Goal: Information Seeking & Learning: Learn about a topic

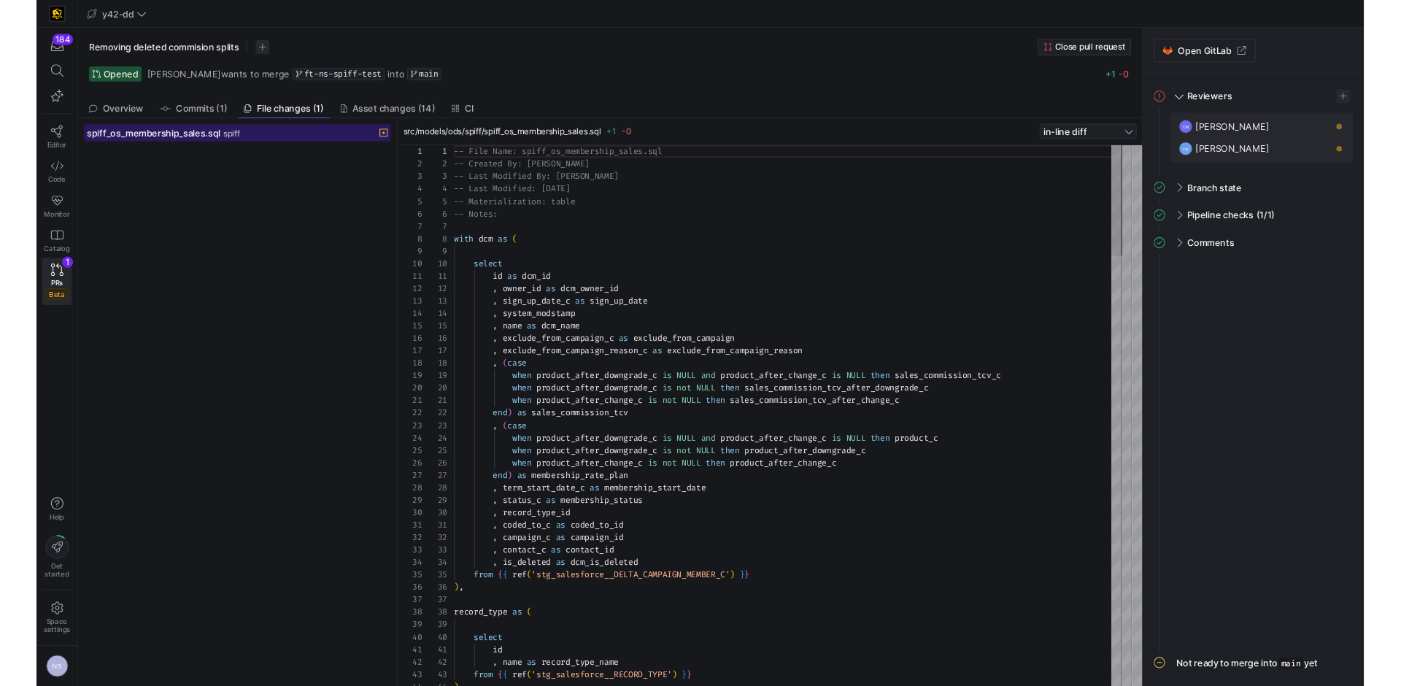
scroll to position [131, 0]
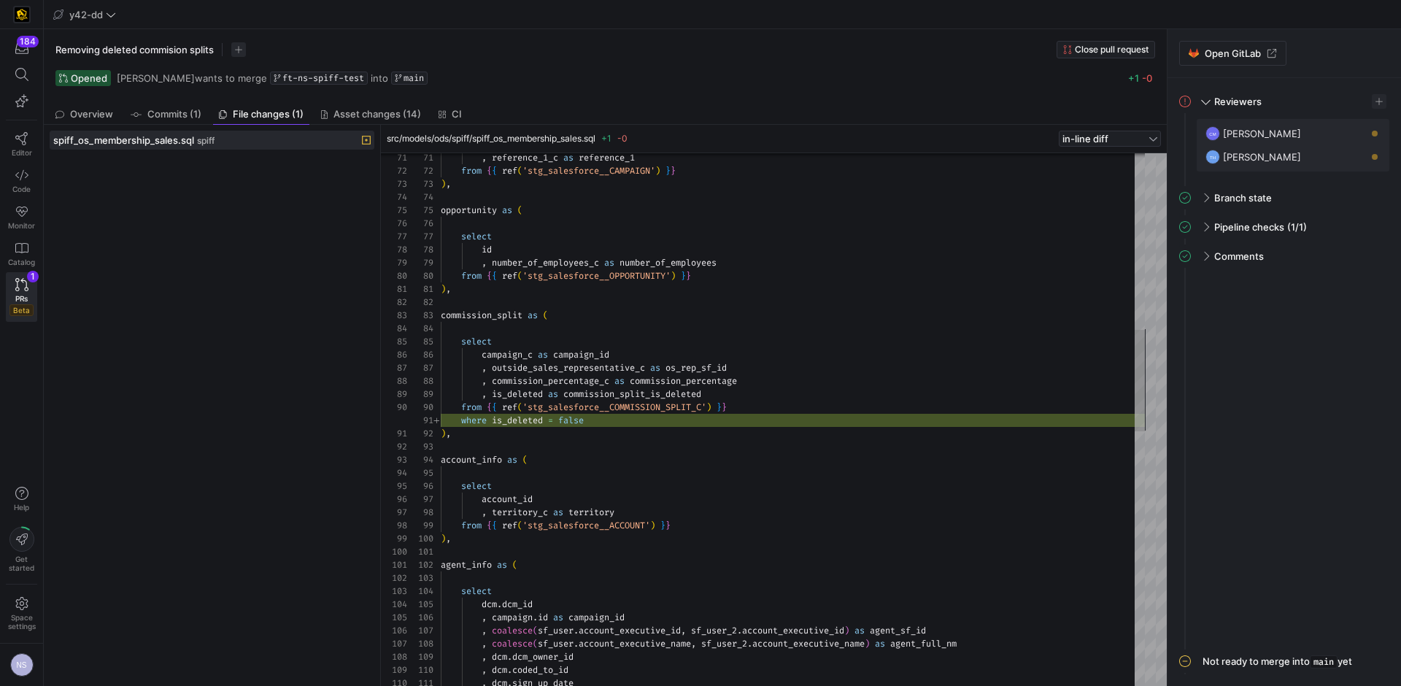
click at [617, 421] on div ", reference_1_c as reference_1 from { { ref ( 'stg_salesforce__CAMPAIGN' ) } } …" at bounding box center [793, 624] width 704 height 2784
type textarea "where is_deleted = false ), account_info as ( select account_id , territory_c a…"
click at [617, 421] on div ", reference_1_c as reference_1 from { { ref ( 'stg_salesforce__CAMPAIGN' ) } } …" at bounding box center [793, 624] width 704 height 2784
click at [607, 420] on div ", reference_1_c as reference_1 from { { ref ( 'stg_salesforce__CAMPAIGN' ) } } …" at bounding box center [793, 622] width 704 height 2784
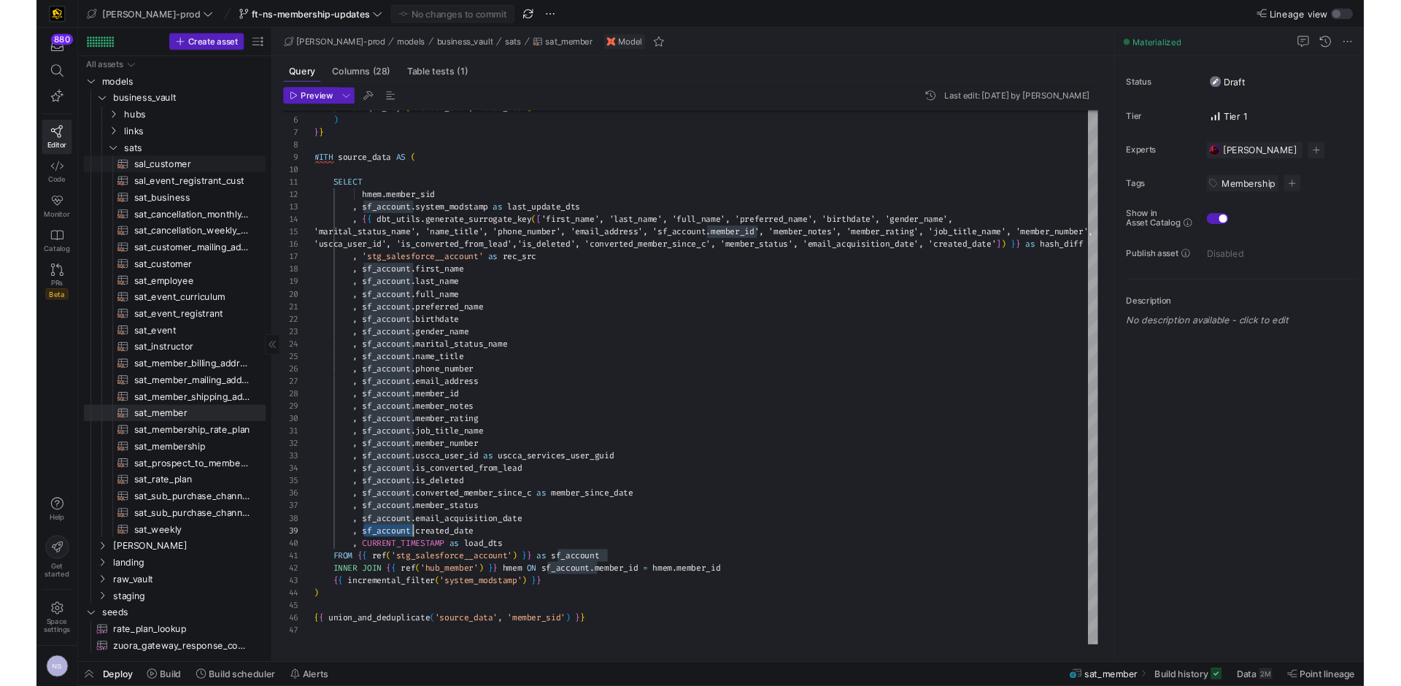
scroll to position [105, 105]
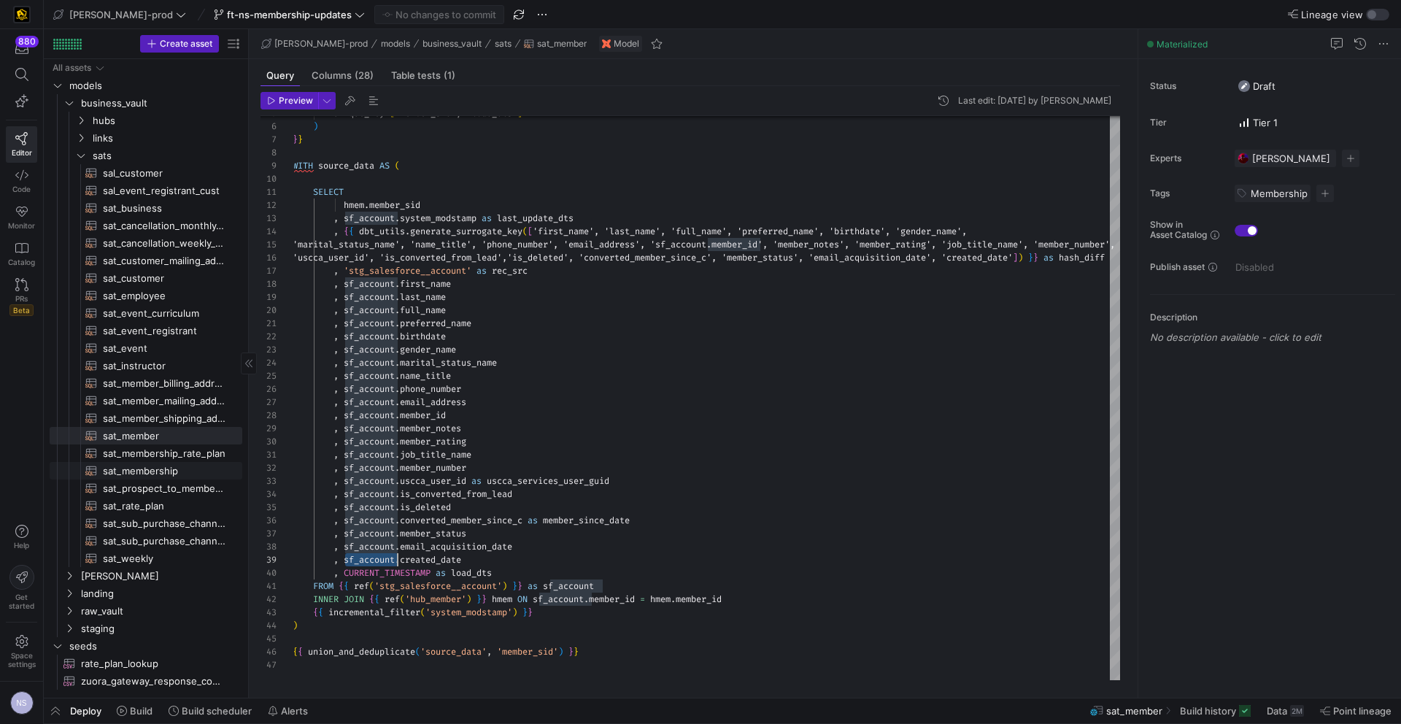
click at [175, 474] on span "sat_membership​​​​​​​​​​" at bounding box center [164, 471] width 123 height 17
type textarea "{{ config( materialized='incremental', incremental_strategy='merge', unique_key…"
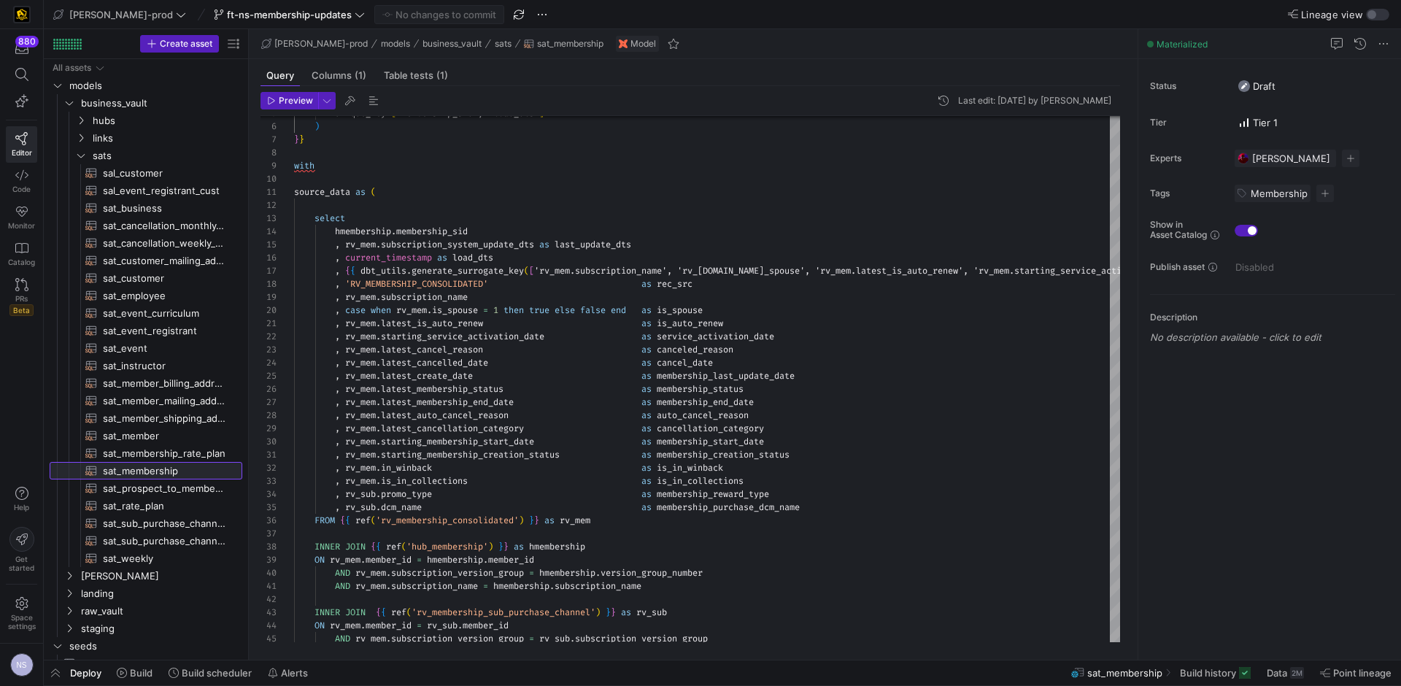
scroll to position [105, 105]
click at [23, 298] on span "PRs" at bounding box center [21, 298] width 12 height 9
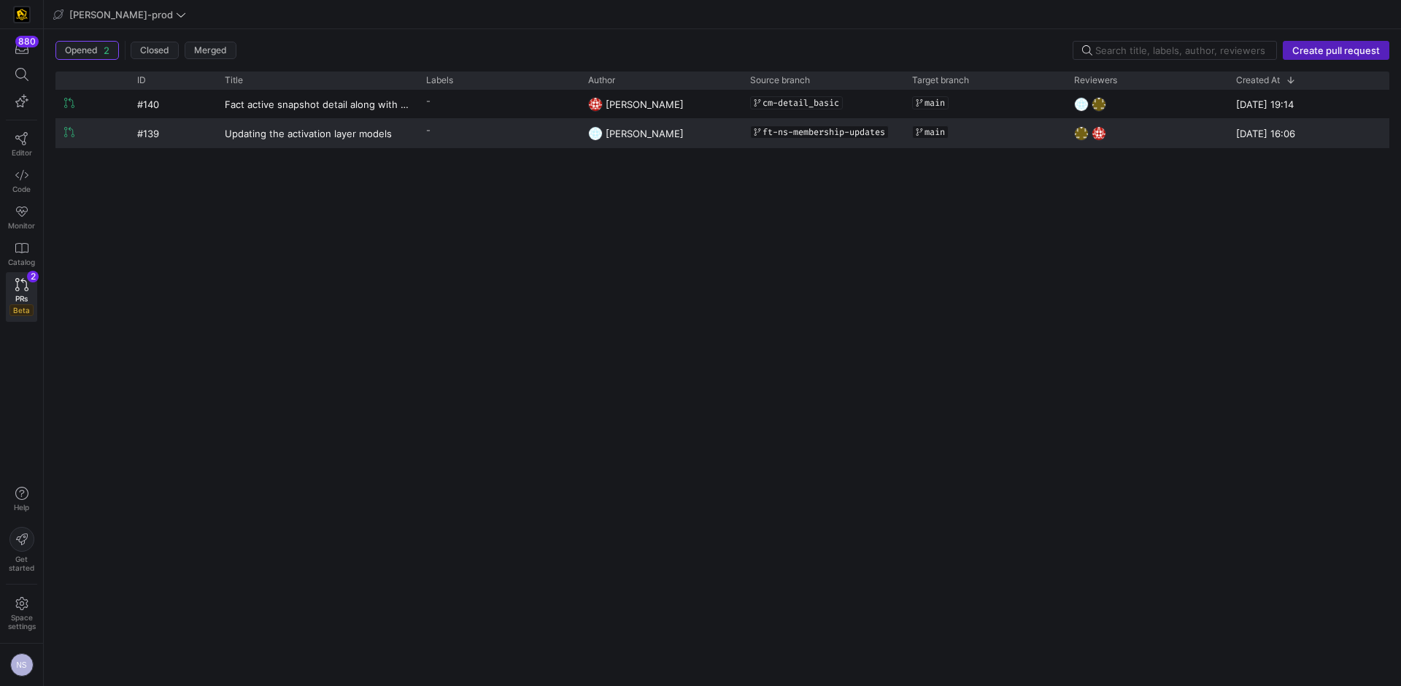
click at [441, 140] on y42-pull-request-list-view-label-cell-renderer "-" at bounding box center [498, 130] width 144 height 21
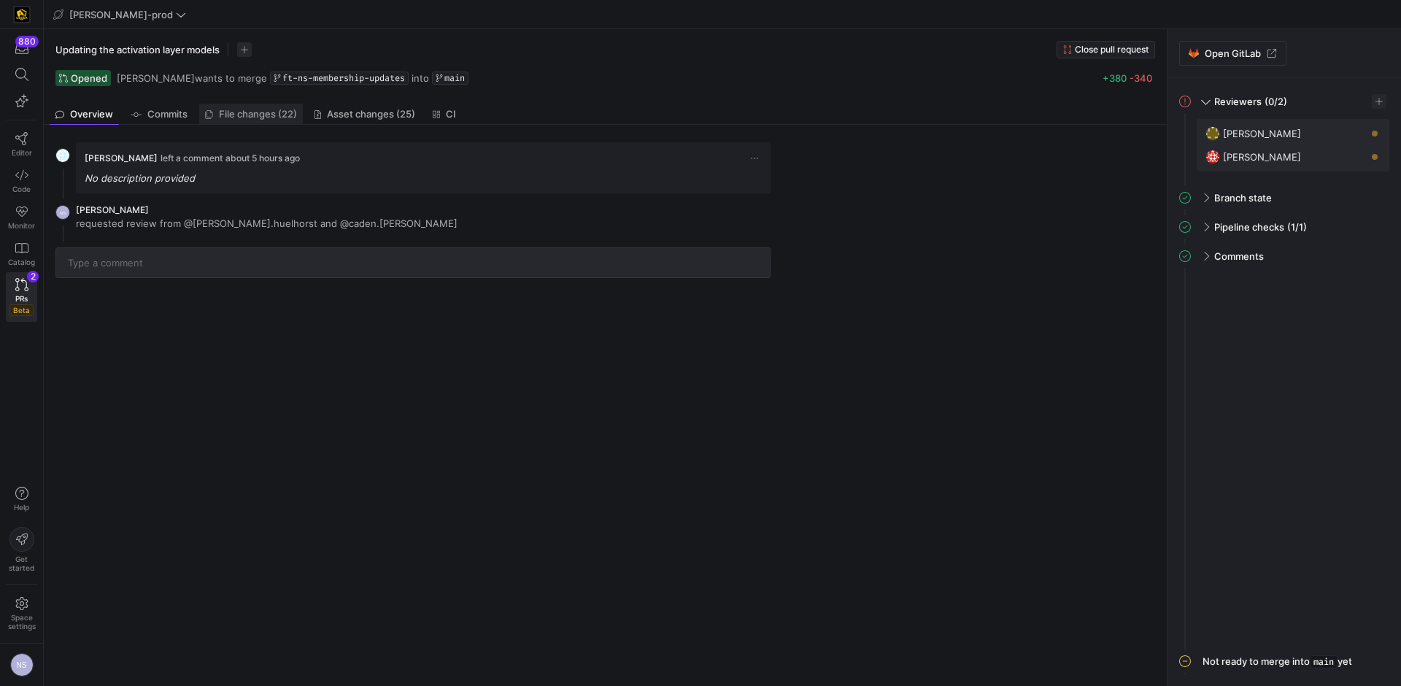
click at [275, 109] on span "File changes (22)" at bounding box center [258, 113] width 78 height 9
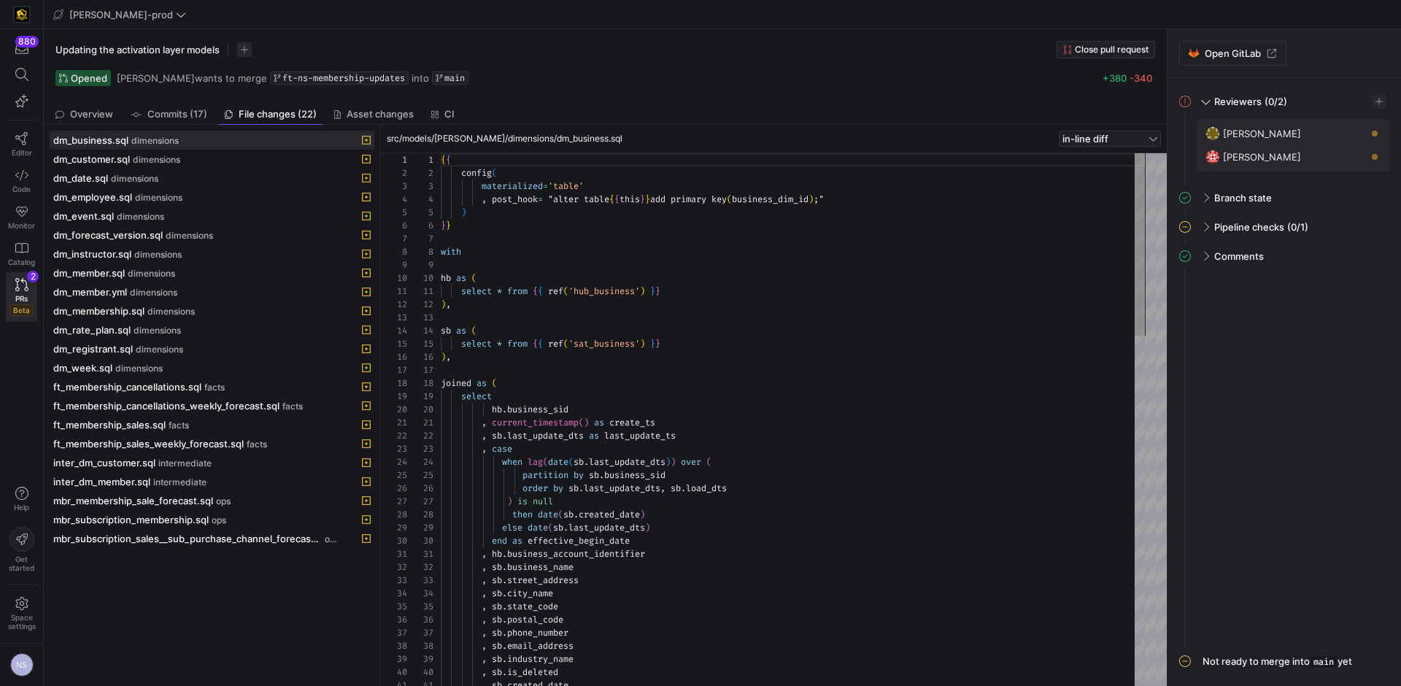
scroll to position [131, 0]
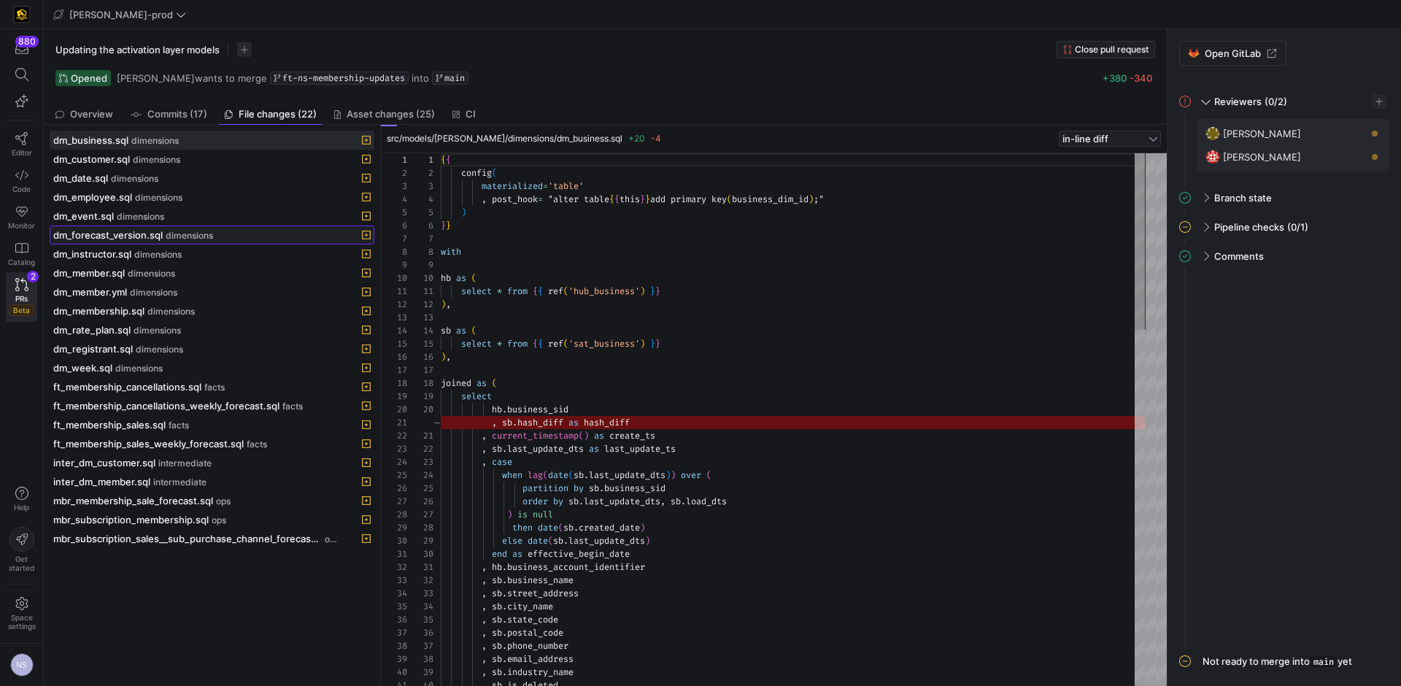
click at [136, 235] on span "dm_forecast_version.sql" at bounding box center [107, 235] width 109 height 12
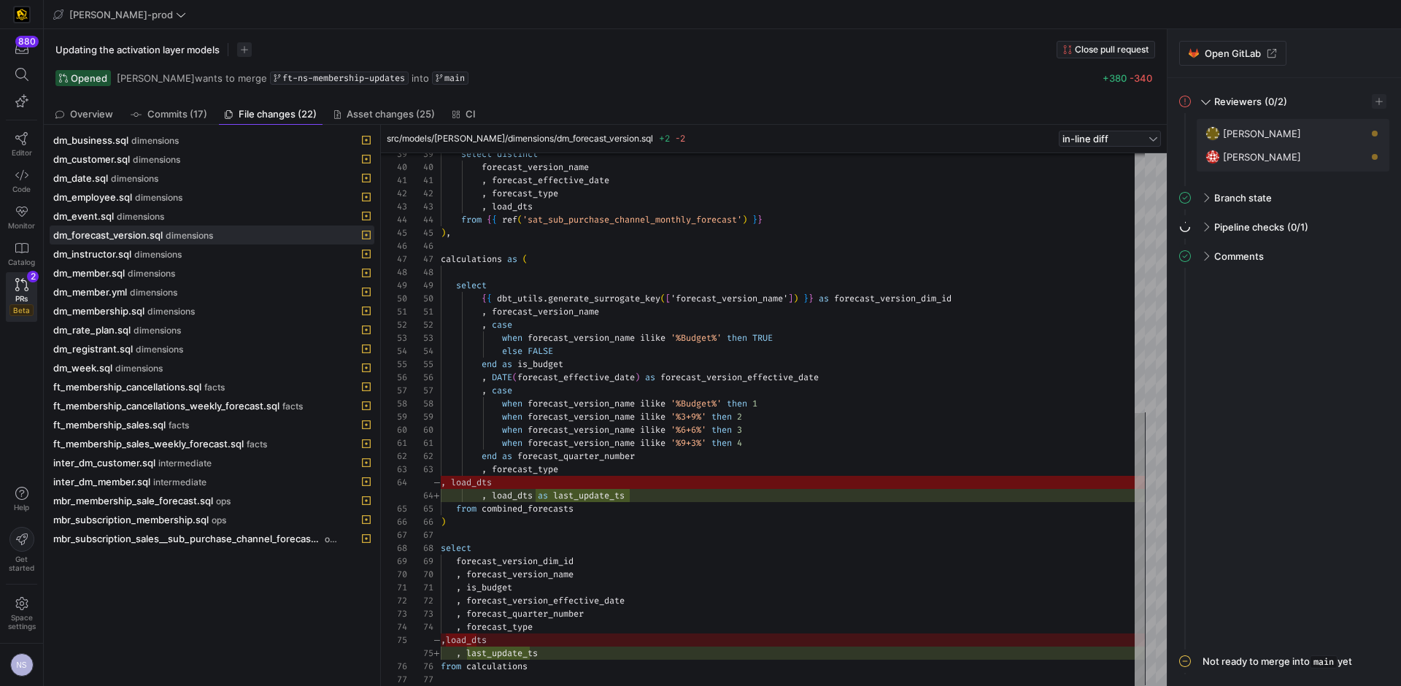
click at [520, 497] on div "select distinct forecast_version_name , forecast_effective_date , forecast_type…" at bounding box center [793, 166] width 704 height 1037
type textarea ", is_budget , forecast_version_effective_date , forecast_quarter_number , forec…"
click at [521, 657] on div "select distinct forecast_version_name , forecast_effective_date , forecast_type…" at bounding box center [793, 166] width 704 height 1037
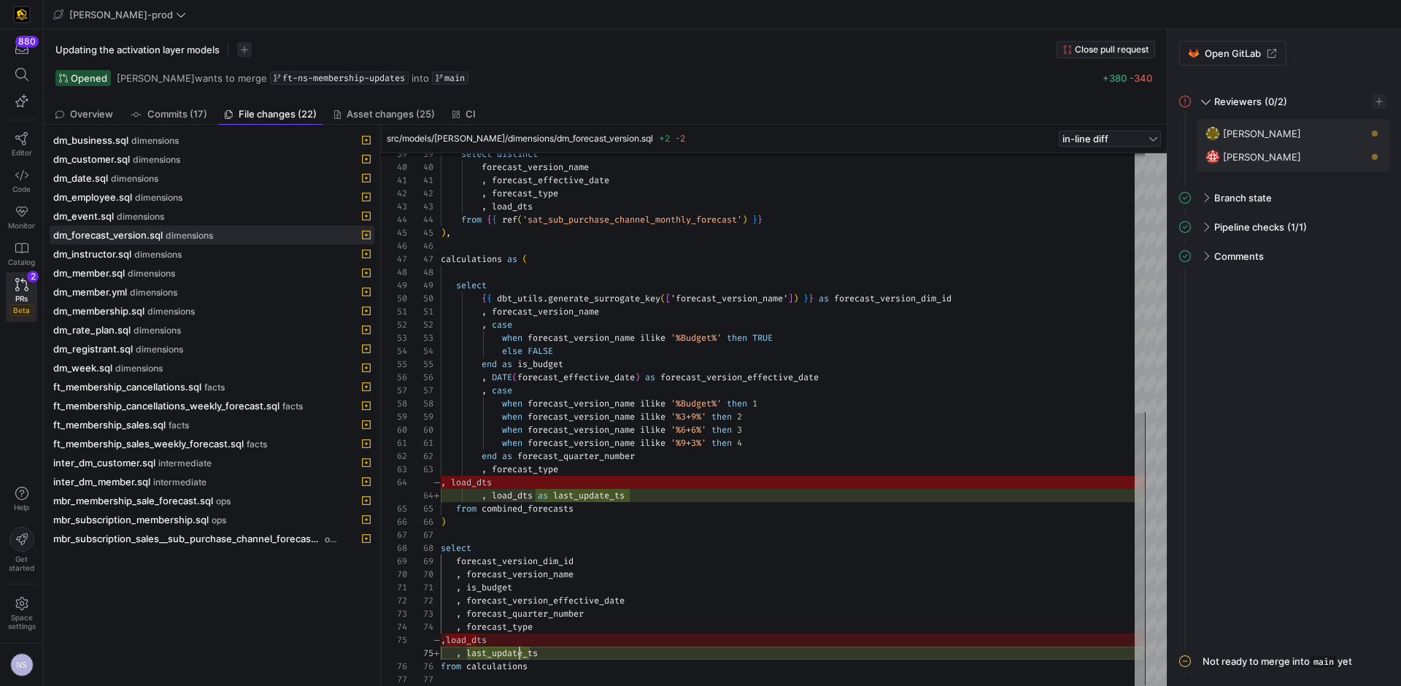
scroll to position [53, 100]
click at [521, 657] on div "select distinct forecast_version_name , forecast_effective_date , forecast_type…" at bounding box center [793, 166] width 704 height 1037
click at [220, 407] on span "ft_membership_cancellations_weekly_forecast.sql" at bounding box center [166, 406] width 226 height 12
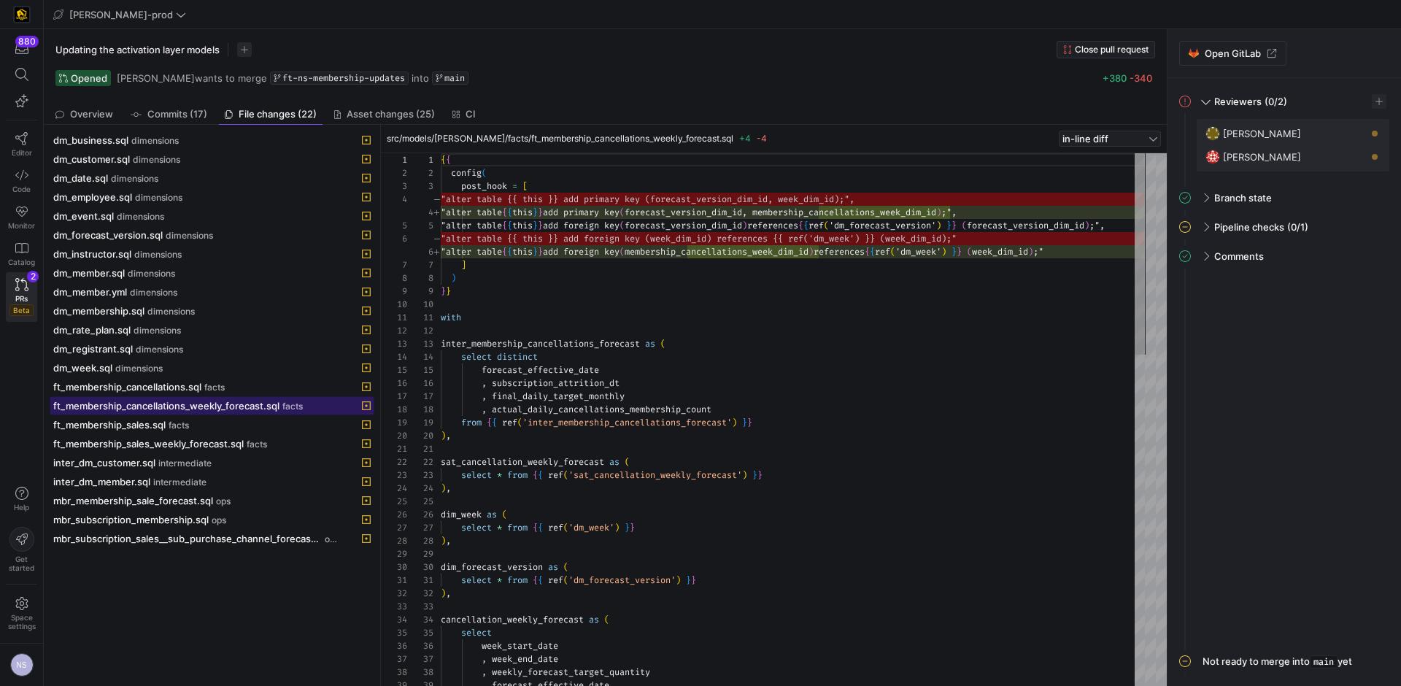
scroll to position [131, 0]
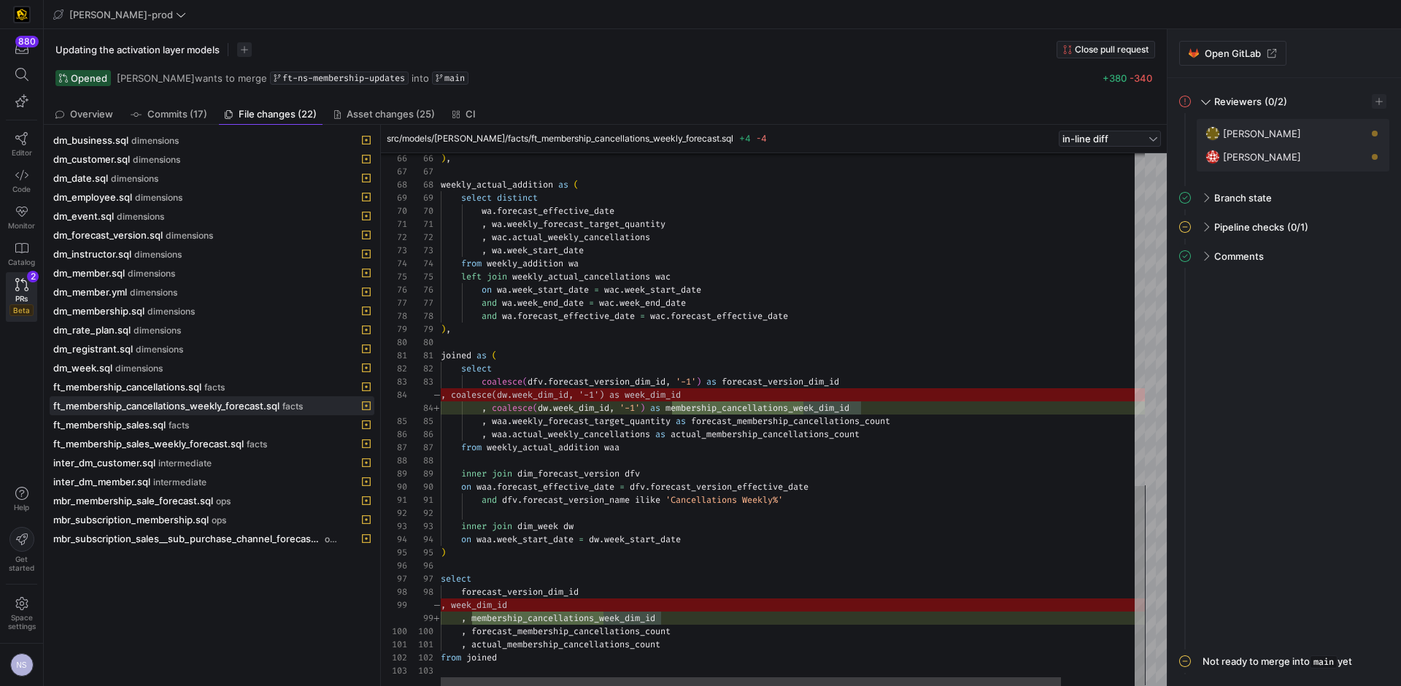
scroll to position [39, 310]
type textarea "and dfv.forecast_version_name [PERSON_NAME] 'Cancellations Weekly%' inner join …"
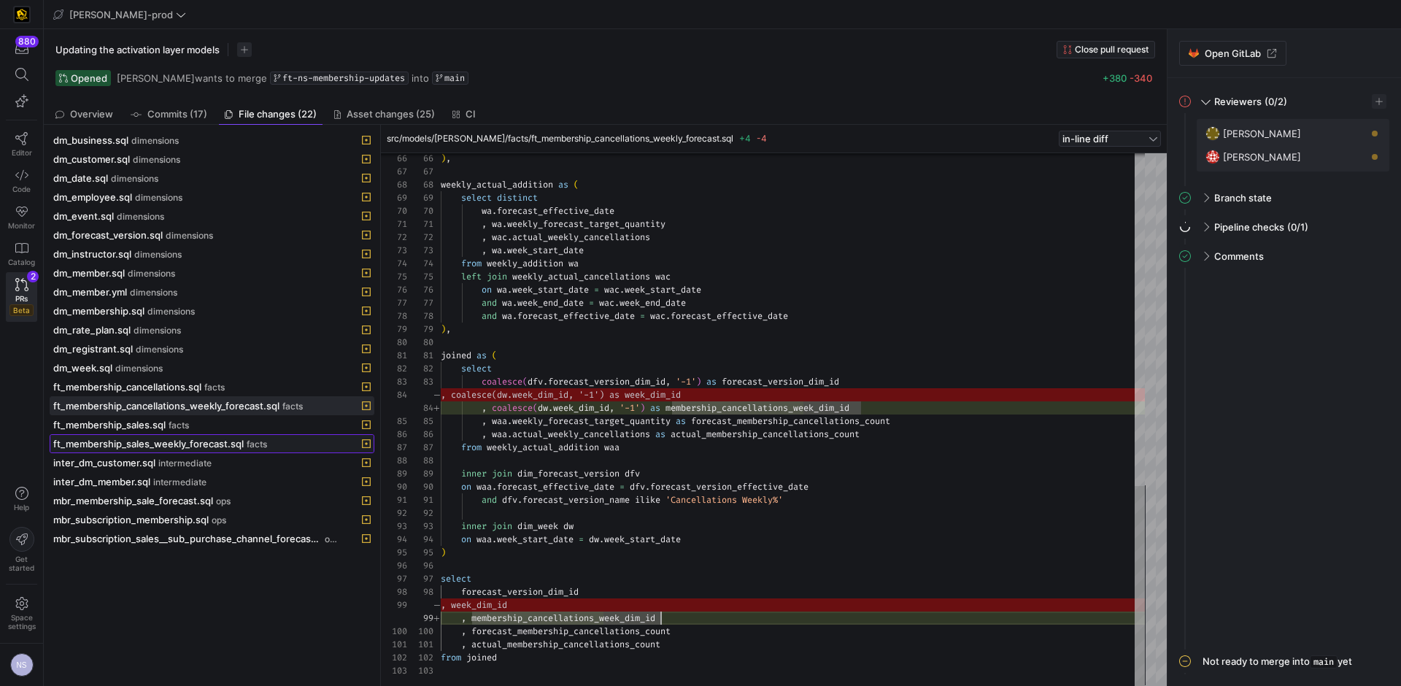
click at [226, 443] on span "ft_membership_sales_weekly_forecast.sql" at bounding box center [148, 444] width 190 height 12
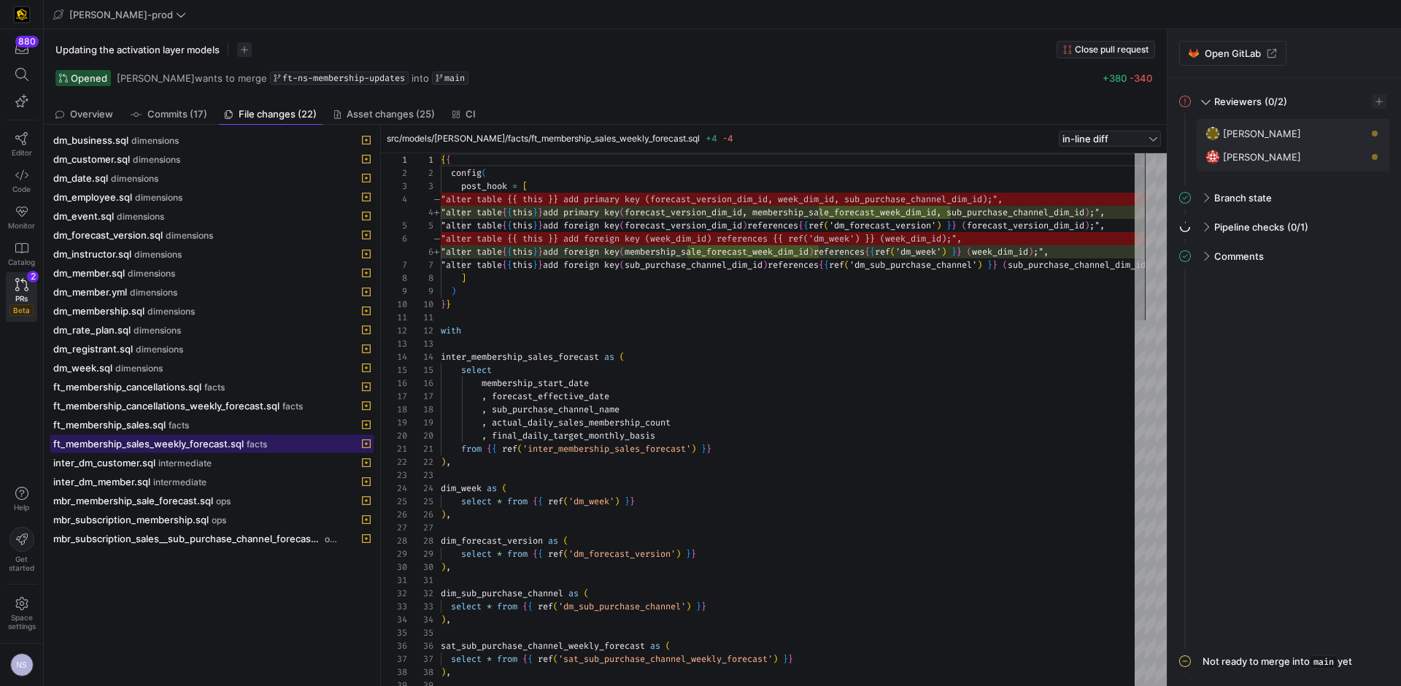
scroll to position [79, 0]
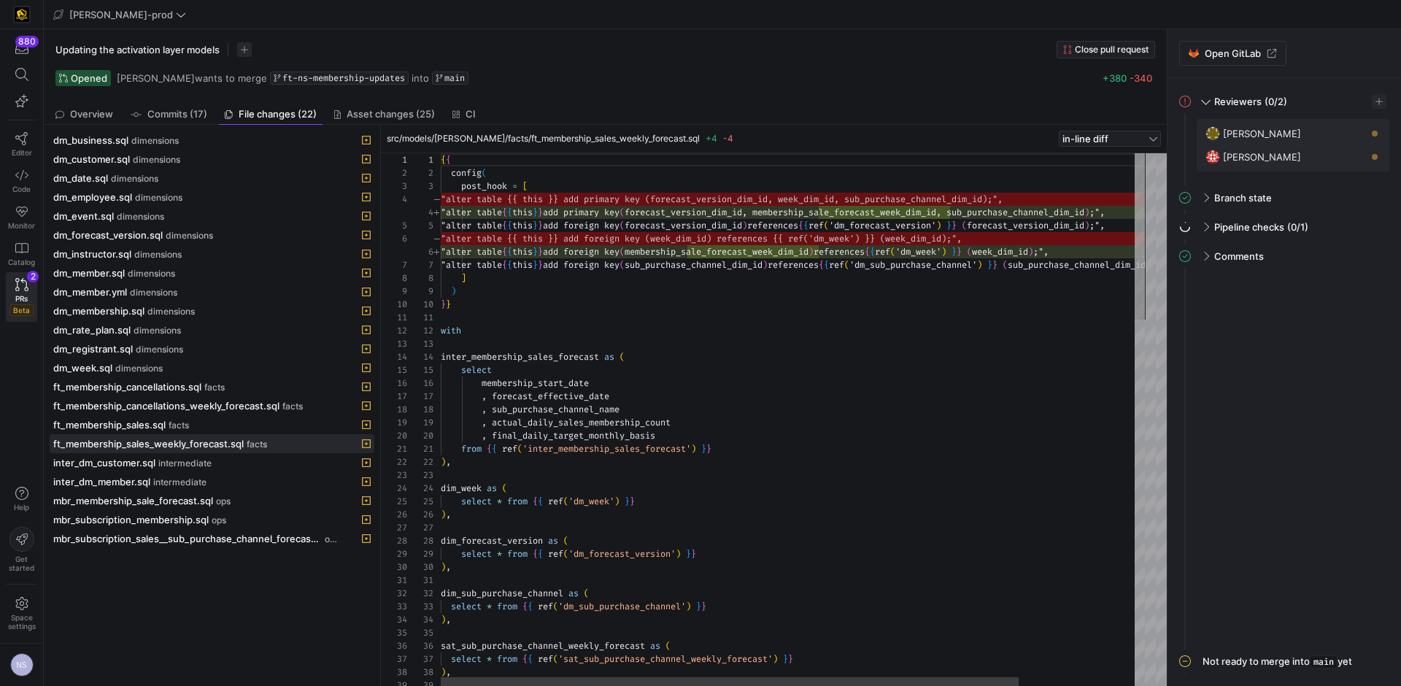
type textarea "{{ config( post_hook = [ "alter table {{ this }} add primary key (forecast_vers…"
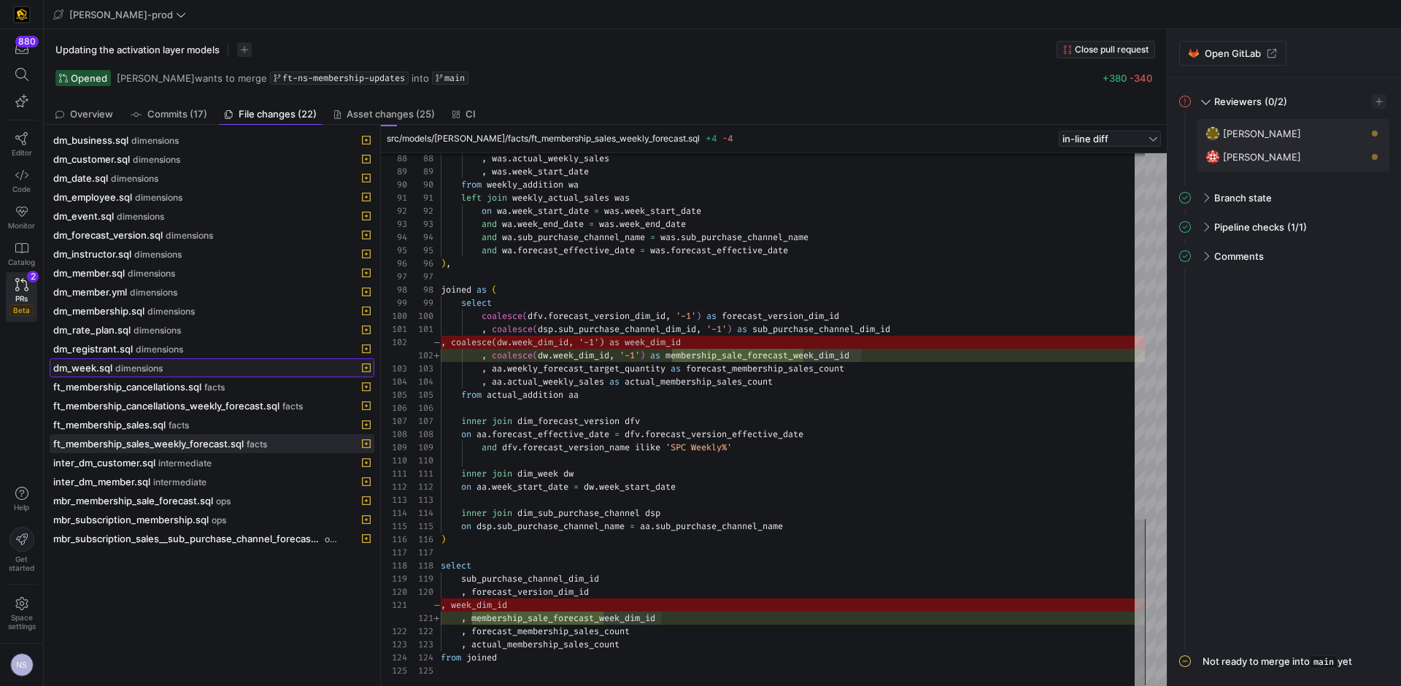
click at [141, 360] on span at bounding box center [211, 368] width 323 height 18
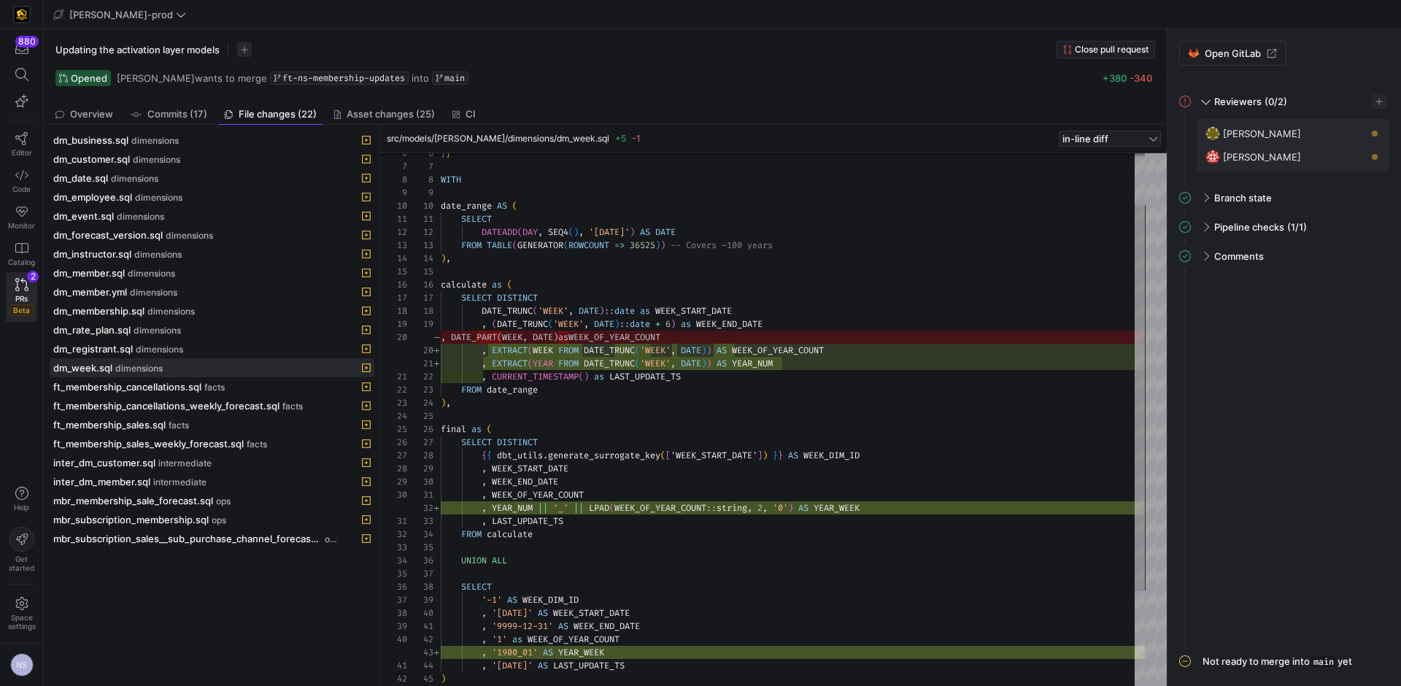
scroll to position [118, 305]
click at [745, 347] on div "} } WITH date_range AS ( SELECT DATEADD ( DAY , SEQ4 ( ) , '[DATE]' ) AS DATE F…" at bounding box center [793, 448] width 704 height 735
click at [813, 350] on div "} } WITH date_range AS ( SELECT DATEADD ( DAY , SEQ4 ( ) , '[DATE]' ) AS DATE F…" at bounding box center [793, 448] width 704 height 735
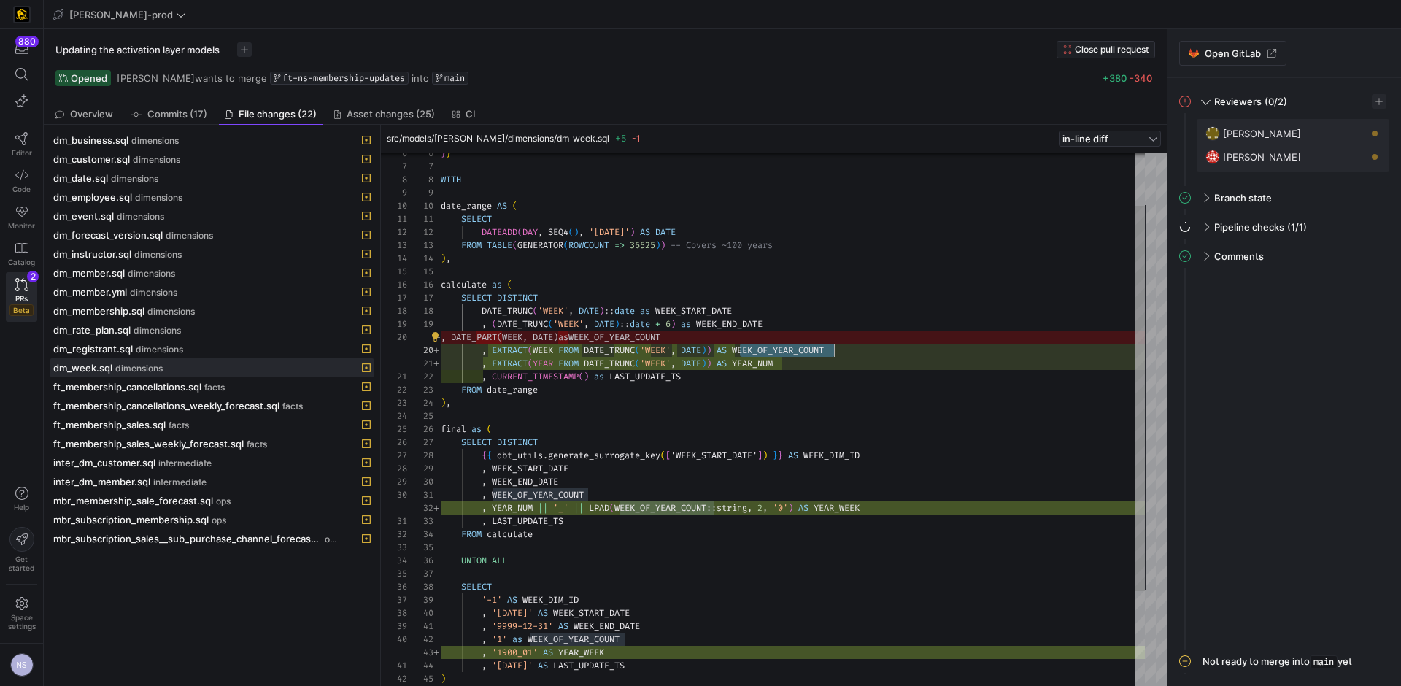
click at [694, 341] on div "} } WITH date_range AS ( SELECT DATEADD ( DAY , SEQ4 ( ) , '[DATE]' ) AS DATE F…" at bounding box center [793, 448] width 704 height 735
click at [723, 333] on div "} } WITH date_range AS ( SELECT DATEADD ( DAY , SEQ4 ( ) , '[DATE]' ) AS DATE F…" at bounding box center [793, 448] width 704 height 735
click at [584, 338] on div "} } WITH date_range AS ( SELECT DATEADD ( DAY , SEQ4 ( ) , '[DATE]' ) AS DATE F…" at bounding box center [793, 448] width 704 height 735
click at [693, 349] on div "} } WITH date_range AS ( SELECT DATEADD ( DAY , SEQ4 ( ) , '[DATE]' ) AS DATE F…" at bounding box center [793, 448] width 704 height 735
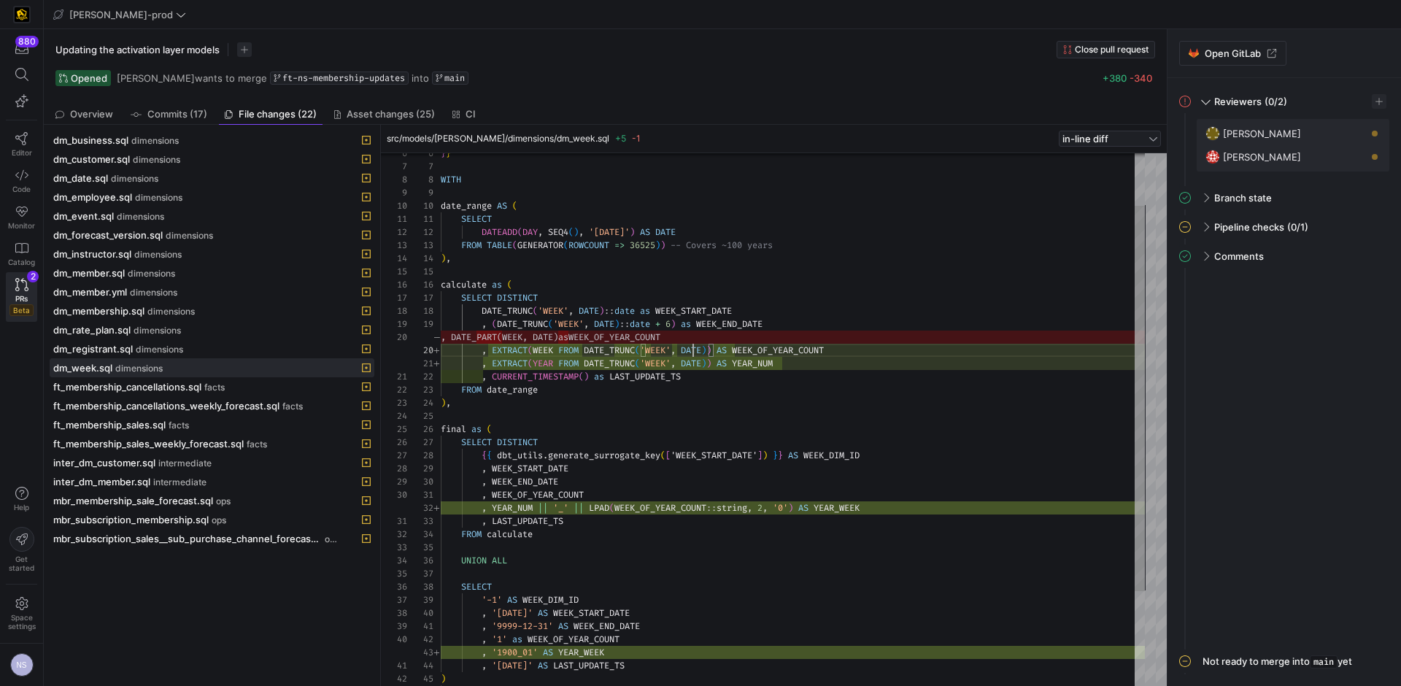
scroll to position [118, 268]
click at [693, 349] on div "} } WITH date_range AS ( SELECT DATEADD ( DAY , SEQ4 ( ) , '[DATE]' ) AS DATE F…" at bounding box center [793, 448] width 704 height 735
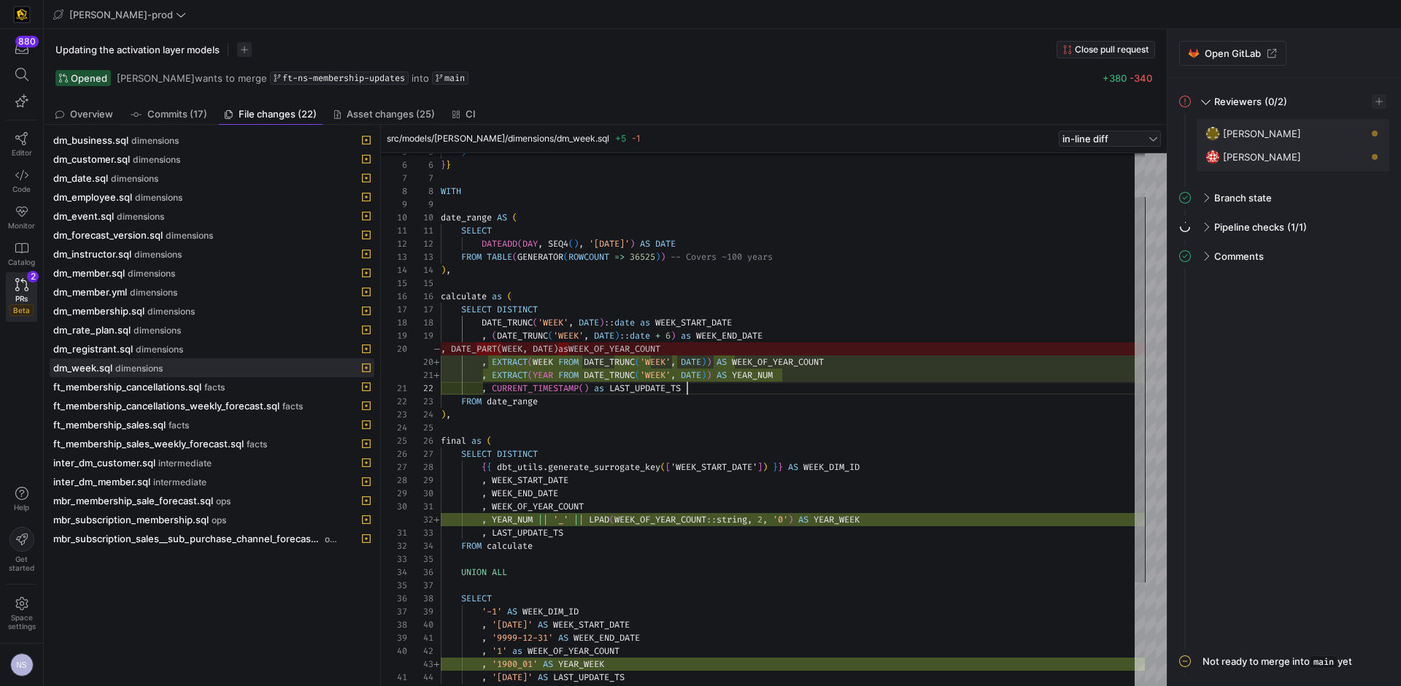
scroll to position [13, 247]
click at [797, 390] on div "} } WITH date_range AS ( SELECT DATEADD ( DAY , SEQ4 ( ) , '[DATE]' ) AS DATE F…" at bounding box center [793, 460] width 704 height 735
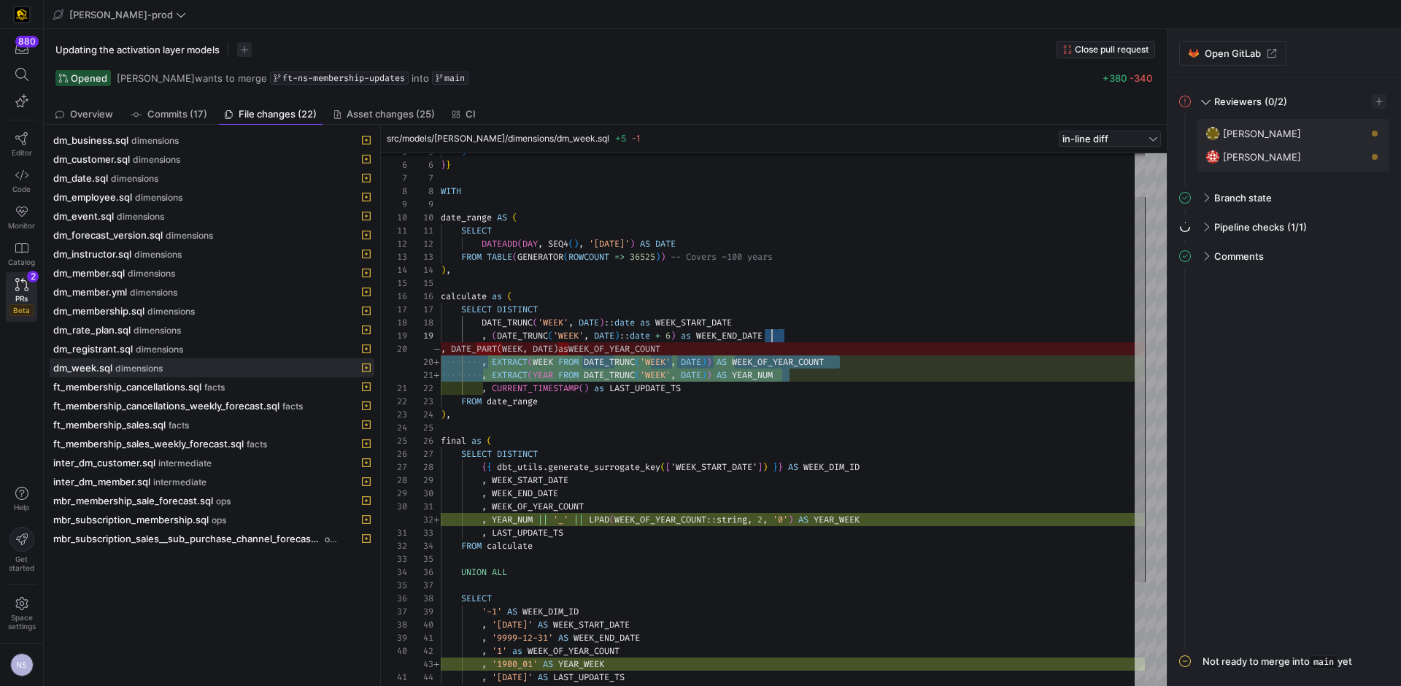
scroll to position [118, 0]
drag, startPoint x: 790, startPoint y: 373, endPoint x: 426, endPoint y: 364, distance: 364.2
click at [441, 364] on div "} } WITH date_range AS ( SELECT DATEADD ( DAY , SEQ4 ( ) , '[DATE]' ) AS DATE F…" at bounding box center [793, 460] width 704 height 735
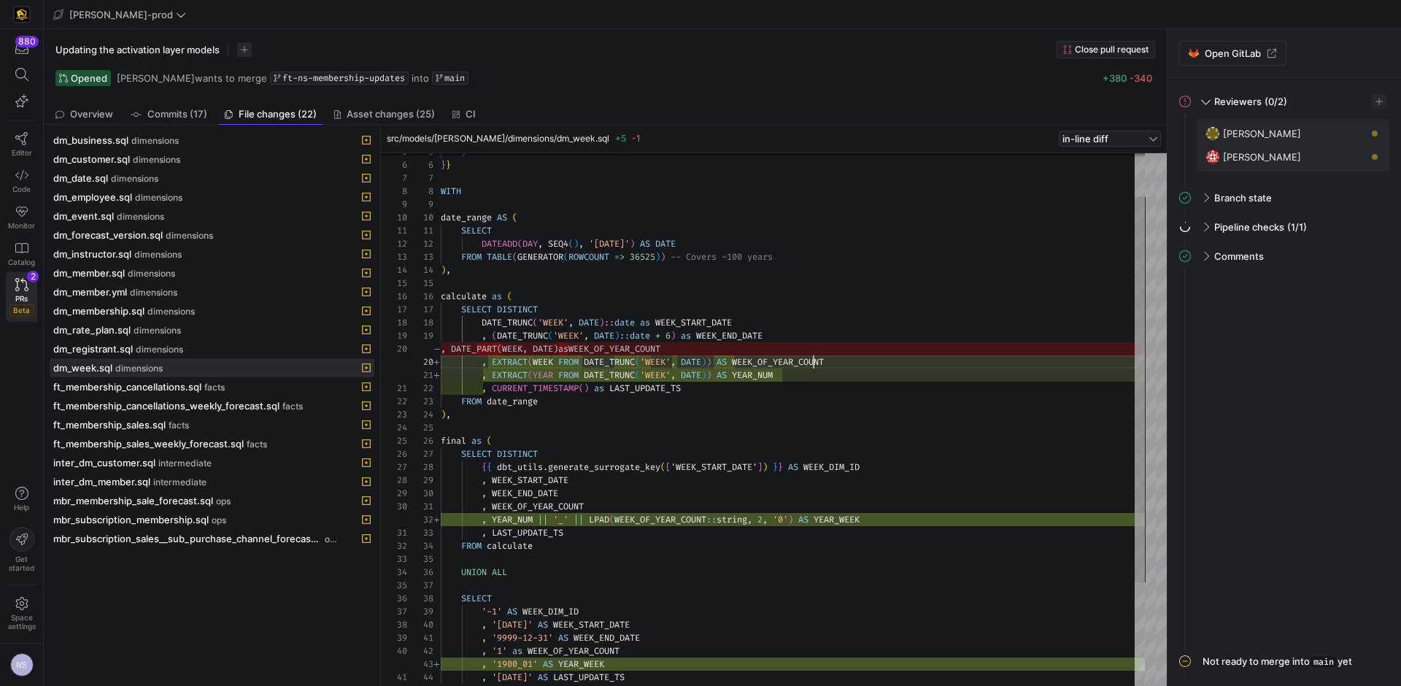
click at [815, 365] on div "} } WITH date_range AS ( SELECT DATEADD ( DAY , SEQ4 ( ) , '[DATE]' ) AS DATE F…" at bounding box center [793, 460] width 704 height 735
type textarea ", WEEK_OF_YEAR_COUNT , YEAR_NUM || '_' || LPAD(WEEK_OF_YEAR_COUNT::string, 2, '…"
click at [855, 523] on div "} } WITH date_range AS ( SELECT DATEADD ( DAY , SEQ4 ( ) , '[DATE]' ) AS DATE F…" at bounding box center [793, 460] width 704 height 735
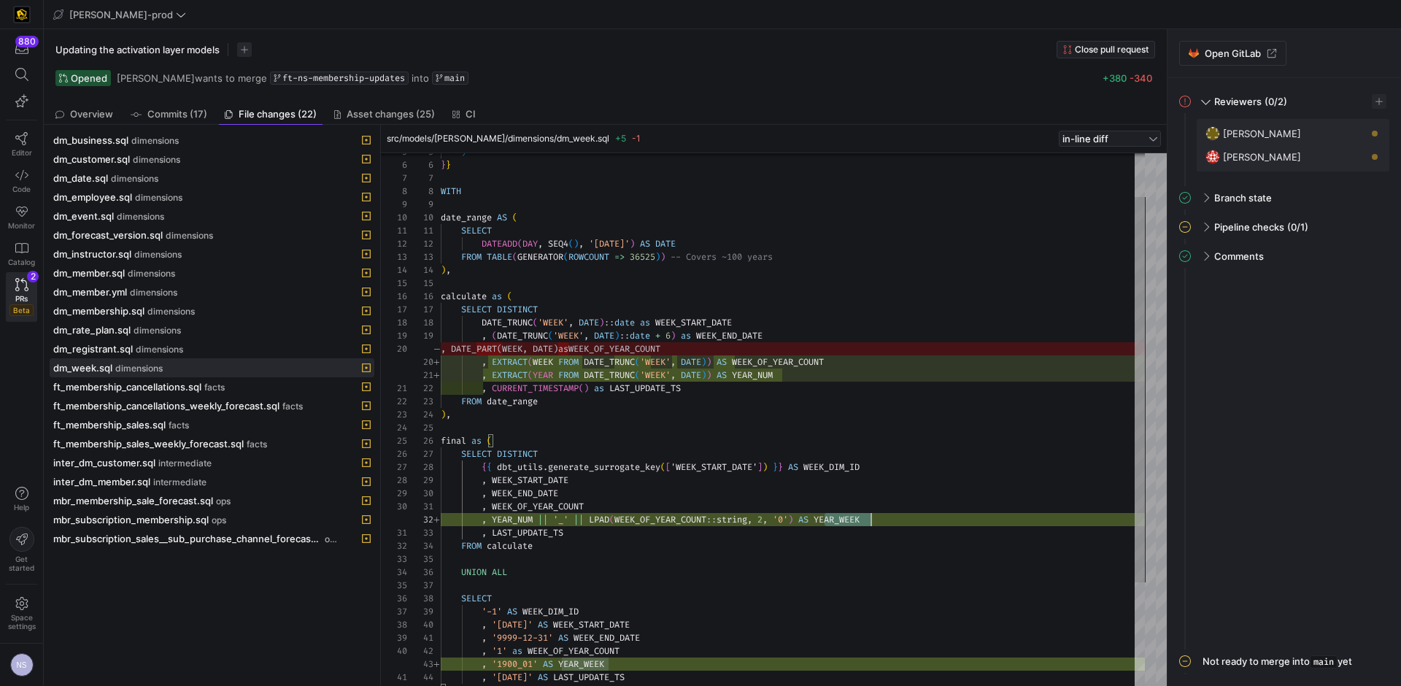
scroll to position [13, 430]
click at [855, 523] on div "} } WITH date_range AS ( SELECT DATEADD ( DAY , SEQ4 ( ) , '[DATE]' ) AS DATE F…" at bounding box center [793, 460] width 704 height 735
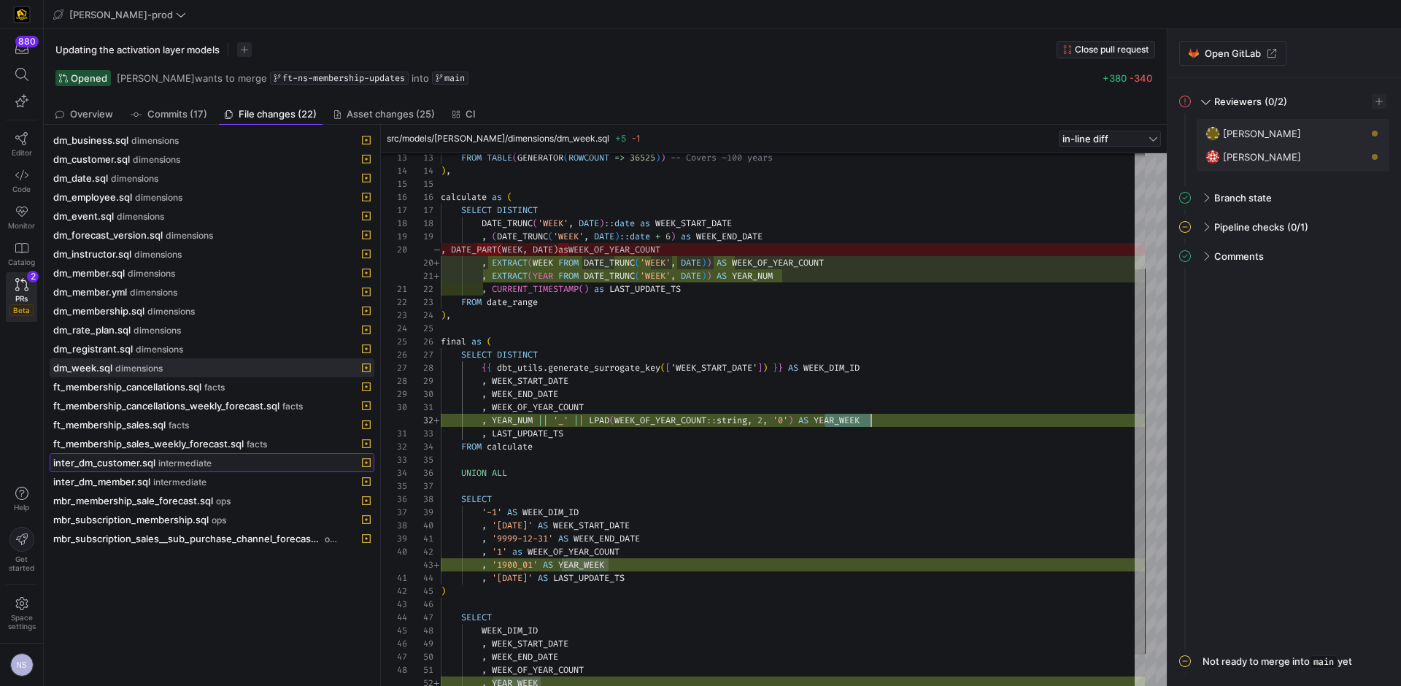
click at [155, 460] on div "inter_dm_customer.sql intermediate" at bounding box center [195, 463] width 285 height 12
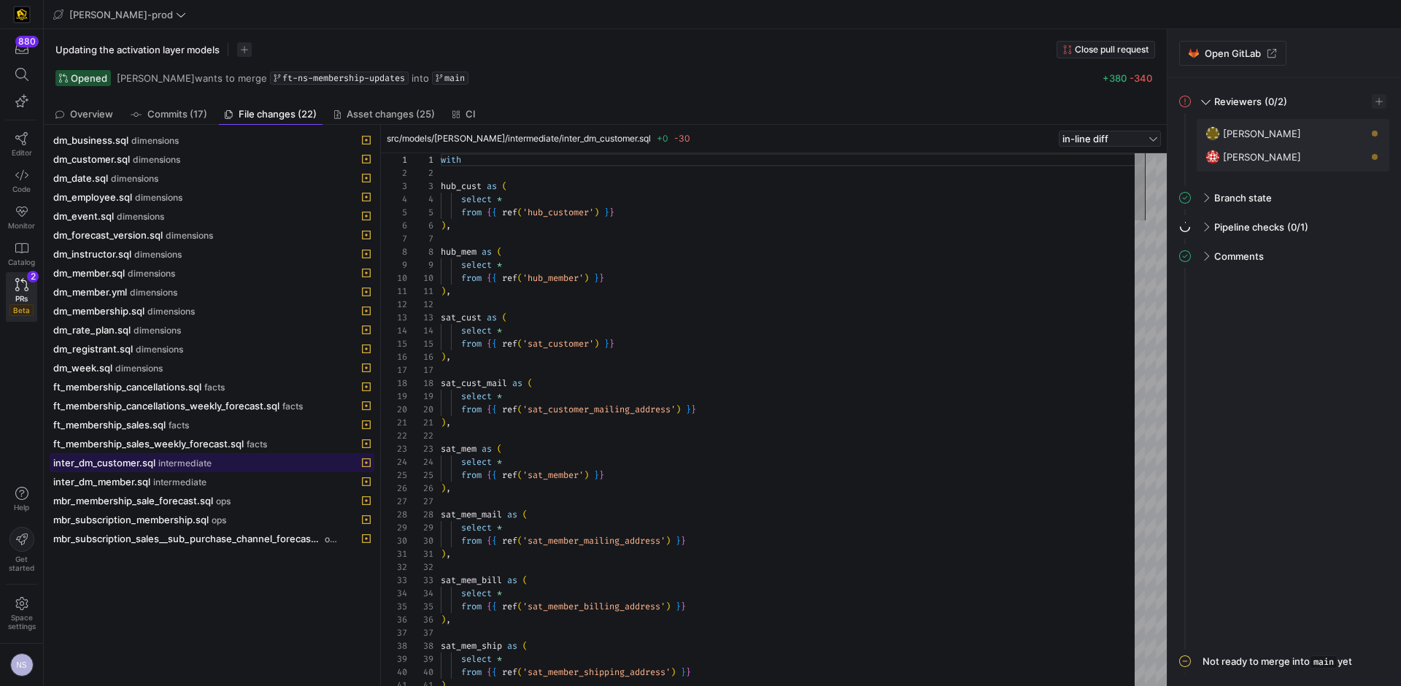
scroll to position [131, 0]
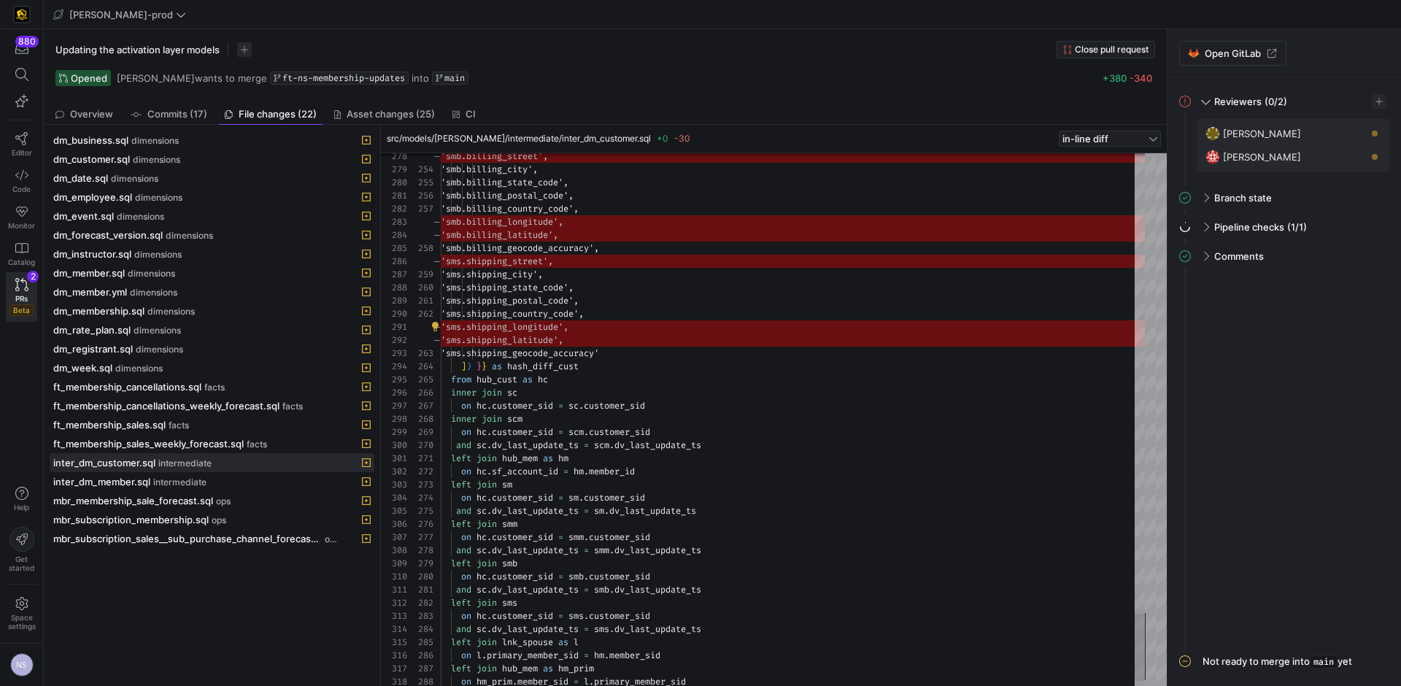
click at [120, 273] on span "dm_member.sql" at bounding box center [89, 273] width 72 height 12
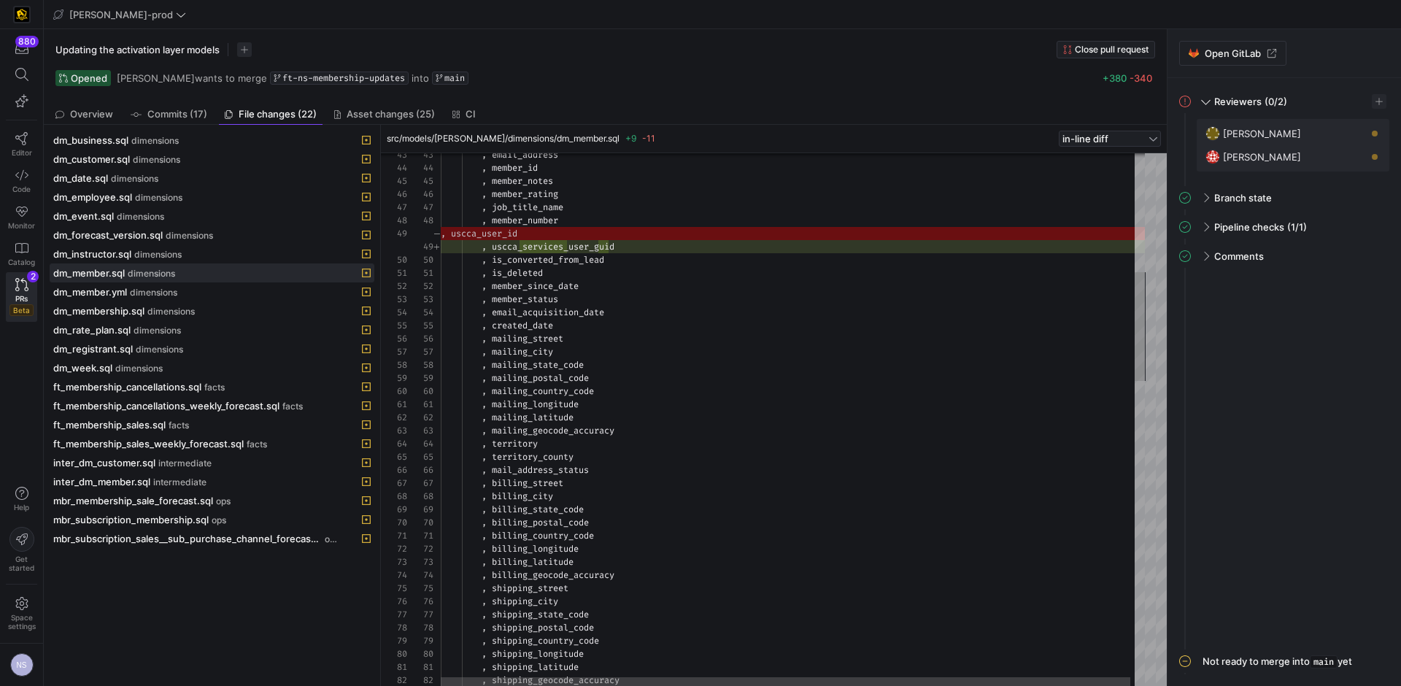
type textarea ", name_title , phone_number , email_address , member_id , member_notes , member…"
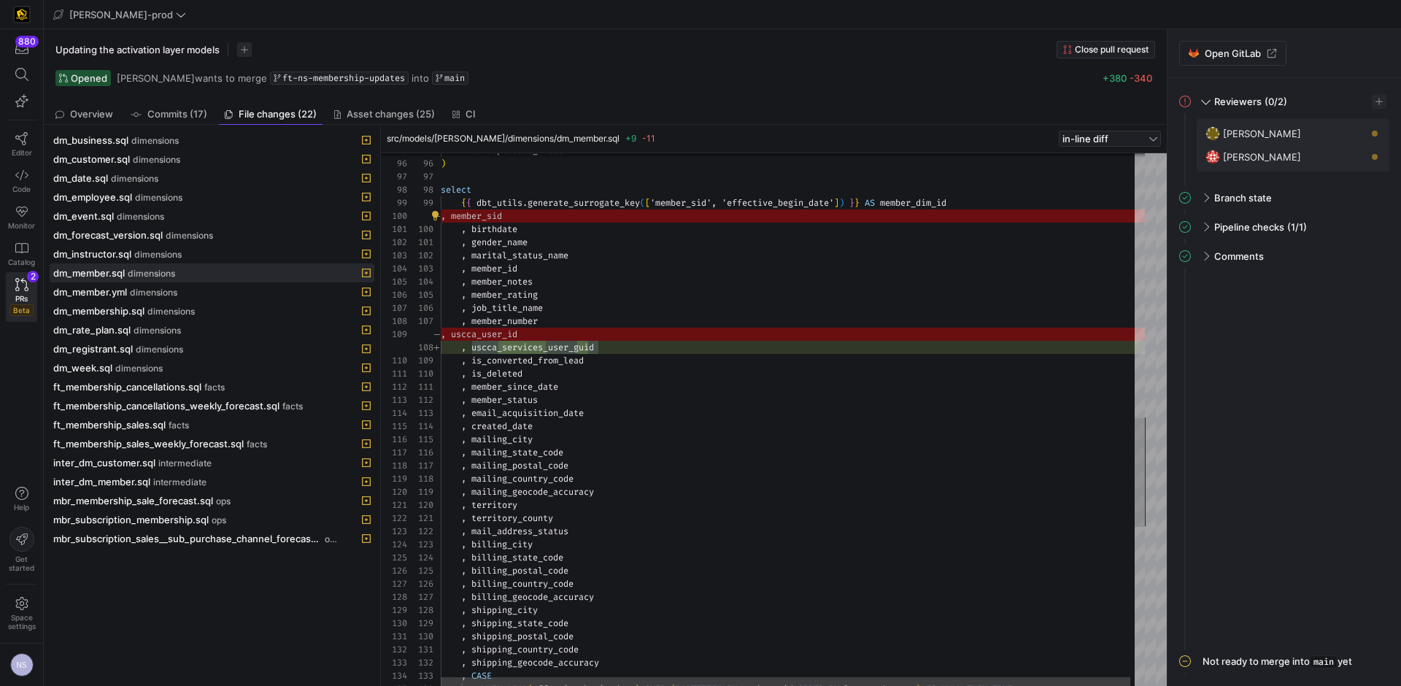
click at [505, 221] on div ", billing_city , billing_state_code , billing_postal_code , billing_country_cod…" at bounding box center [795, 161] width 708 height 2609
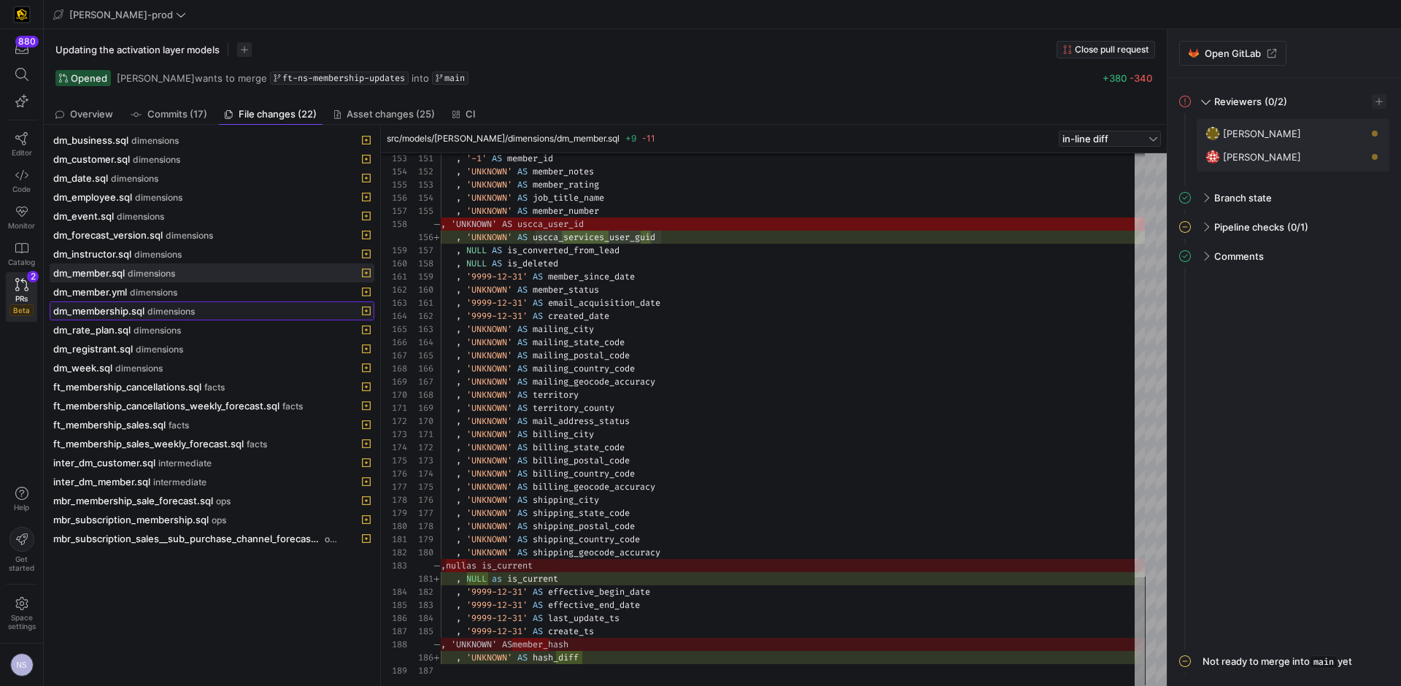
click at [136, 314] on span "dm_membership.sql" at bounding box center [98, 311] width 91 height 12
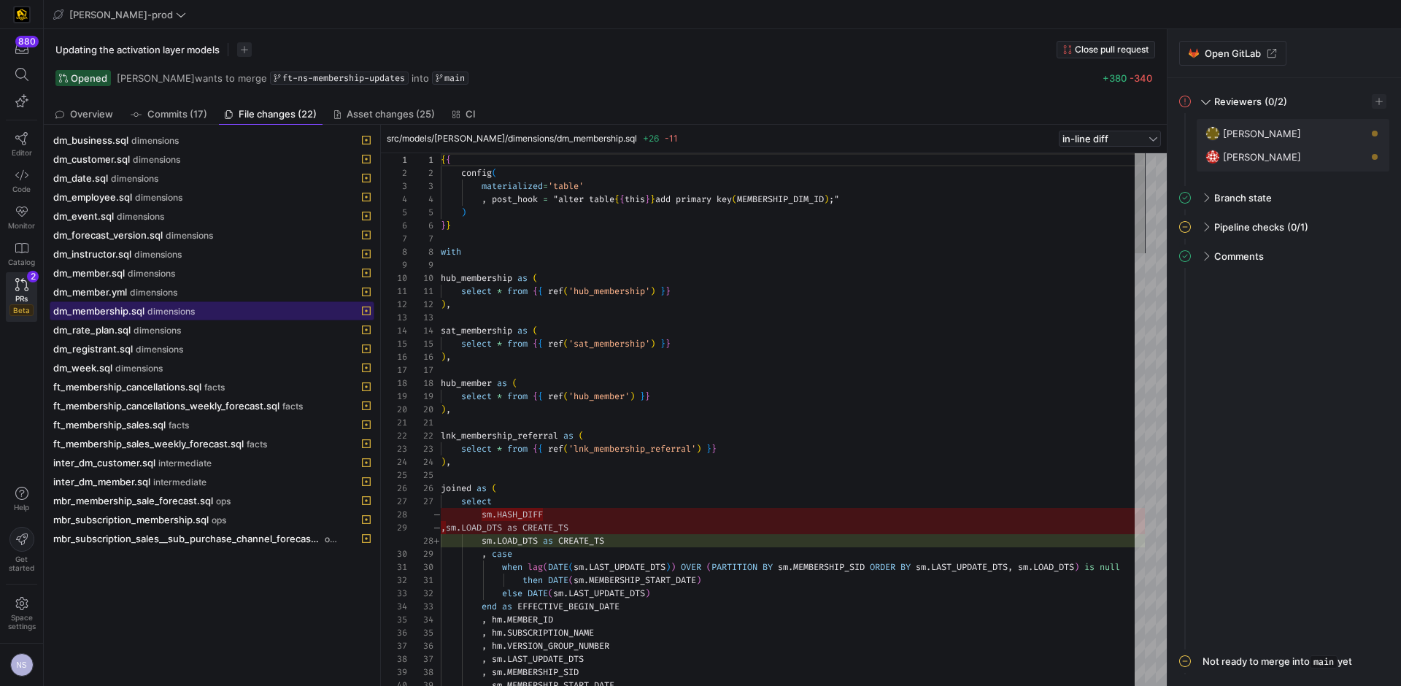
scroll to position [131, 0]
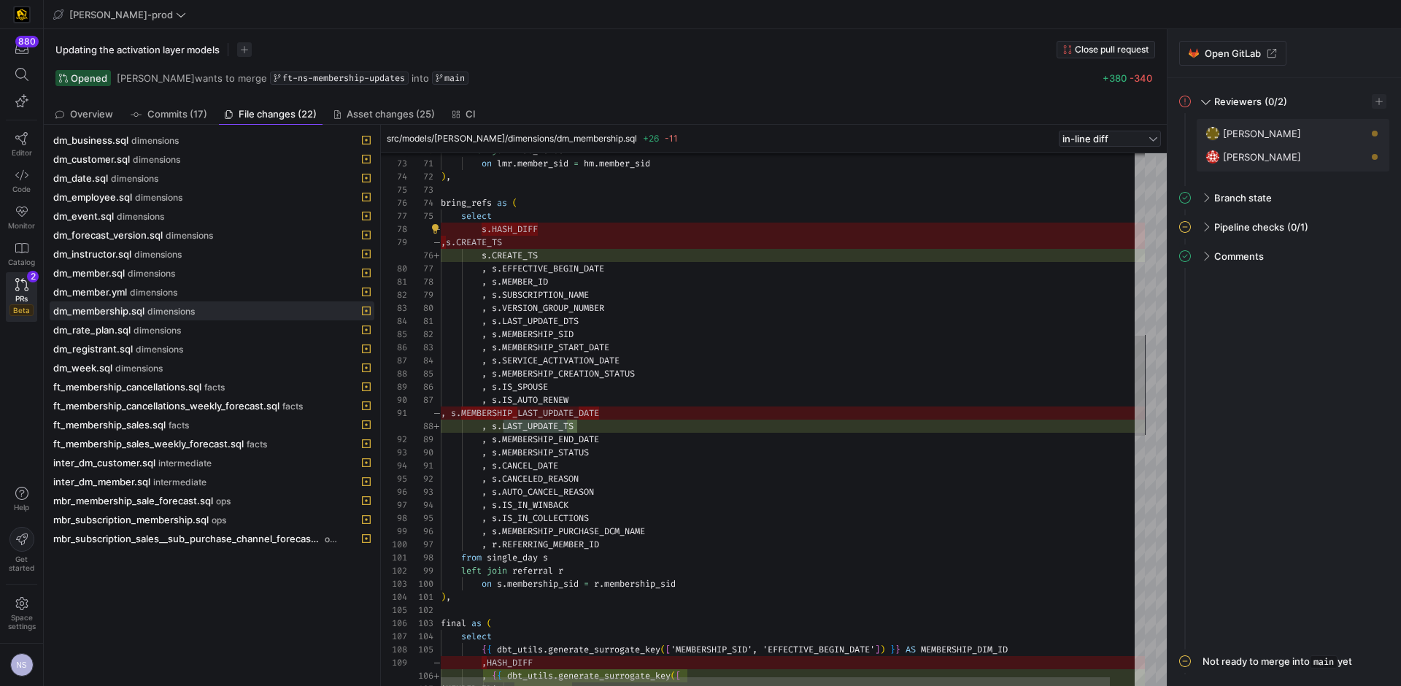
click at [532, 227] on div "select { { dbt_utils . generate_surrogate_key ( [ 'MEMBERSHIP_SID', 'EFFECTIVE_…" at bounding box center [806, 601] width 730 height 2832
drag, startPoint x: 532, startPoint y: 227, endPoint x: 538, endPoint y: 234, distance: 9.3
click at [532, 227] on div "select { { dbt_utils . generate_surrogate_key ( [ 'MEMBERSHIP_SID', 'EFFECTIVE_…" at bounding box center [806, 601] width 730 height 2832
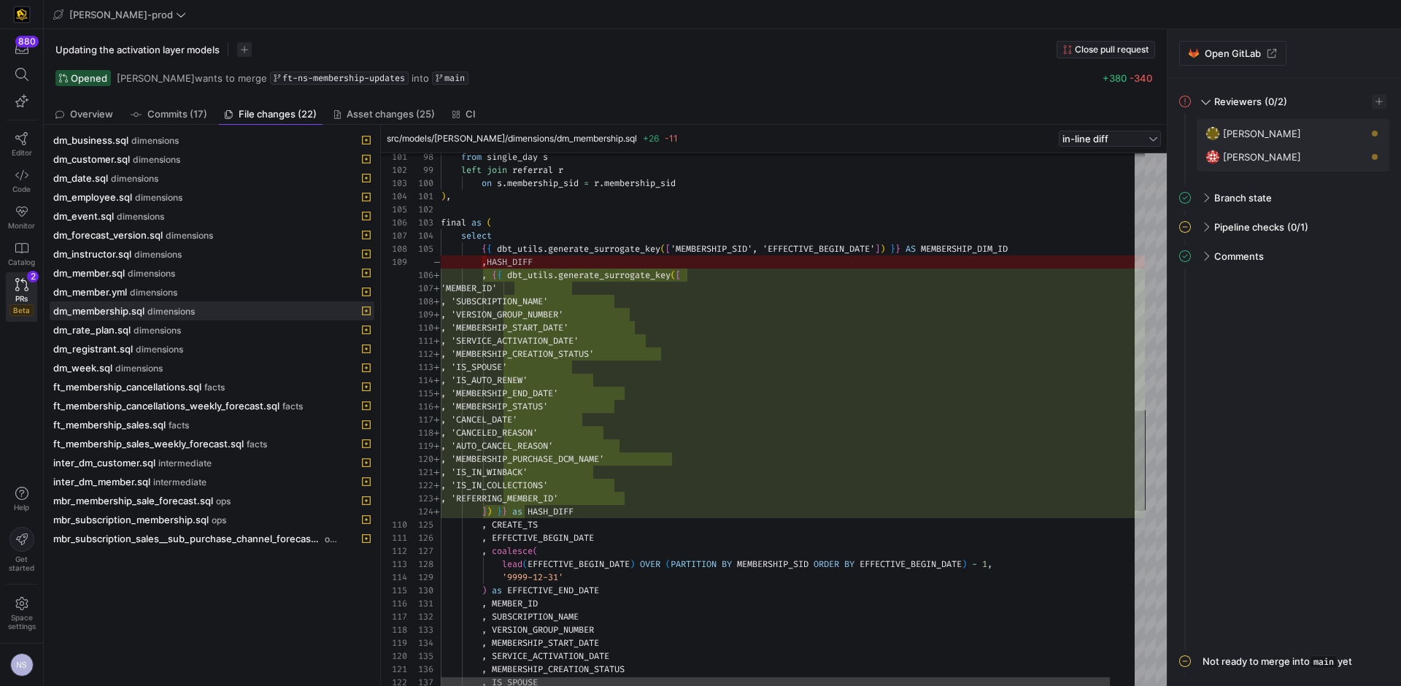
type textarea ", 'SERVICE_ACTIVATION_DATE' , 'MEMBERSHIP_CREATION_STATUS' , 'IS_SPOUSE' , 'IS_…"
click at [692, 399] on div ", 'MEMBERSHIP_STATUS' , 'CANCEL_DATE' , 'CANCELED_REASON' , 'AUTO_CANCEL_REASON…" at bounding box center [806, 200] width 730 height 2832
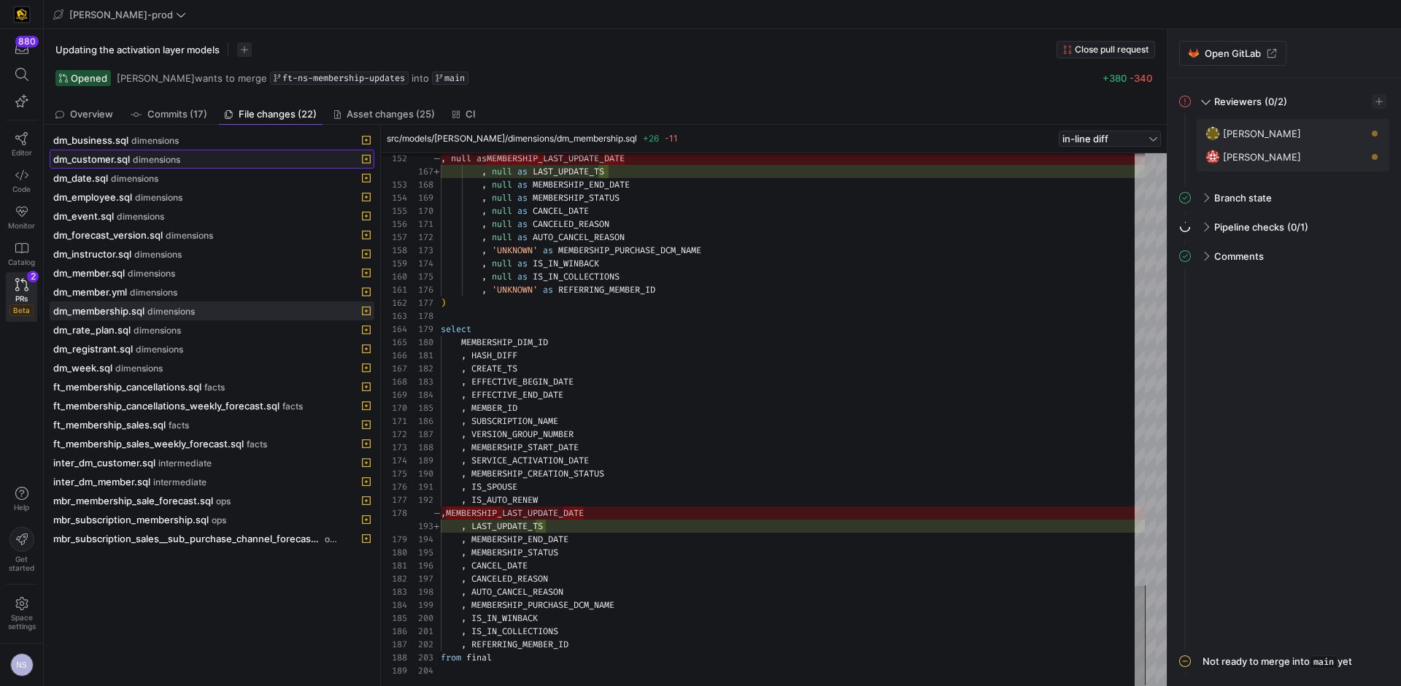
click at [122, 155] on span "dm_customer.sql" at bounding box center [91, 159] width 77 height 12
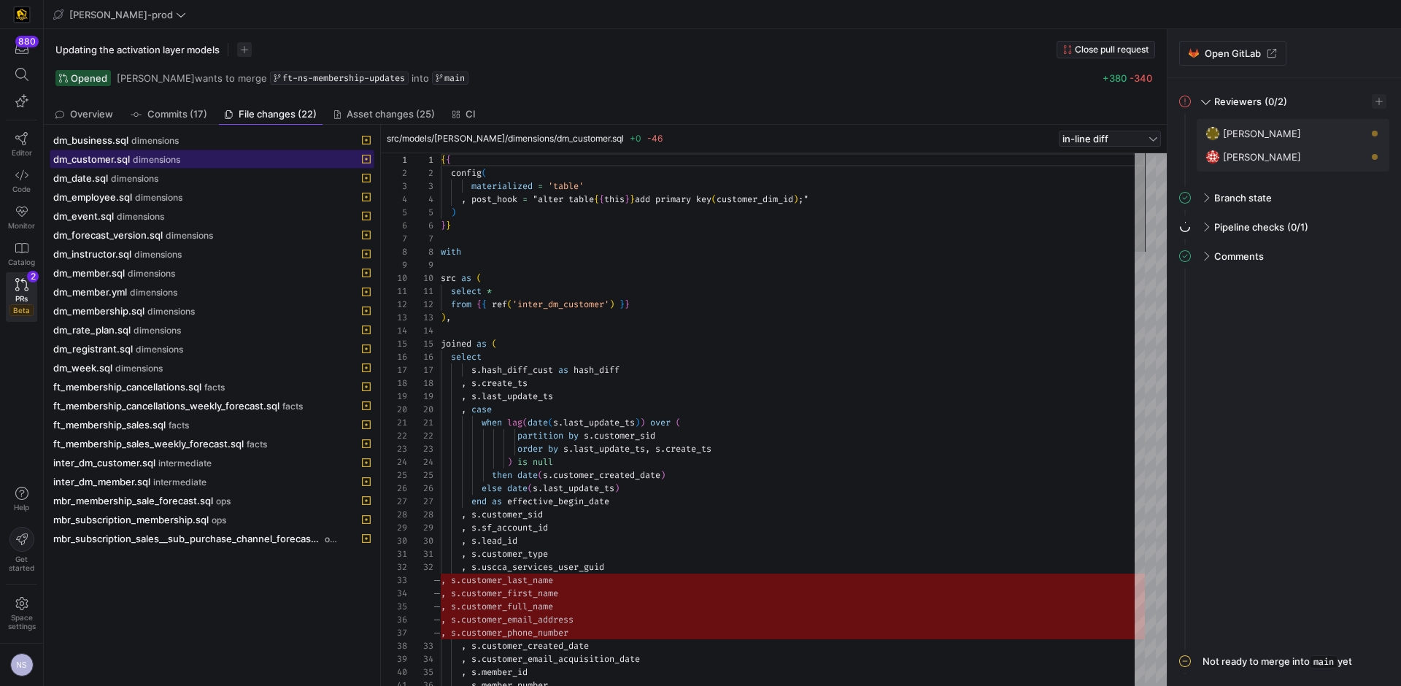
scroll to position [131, 0]
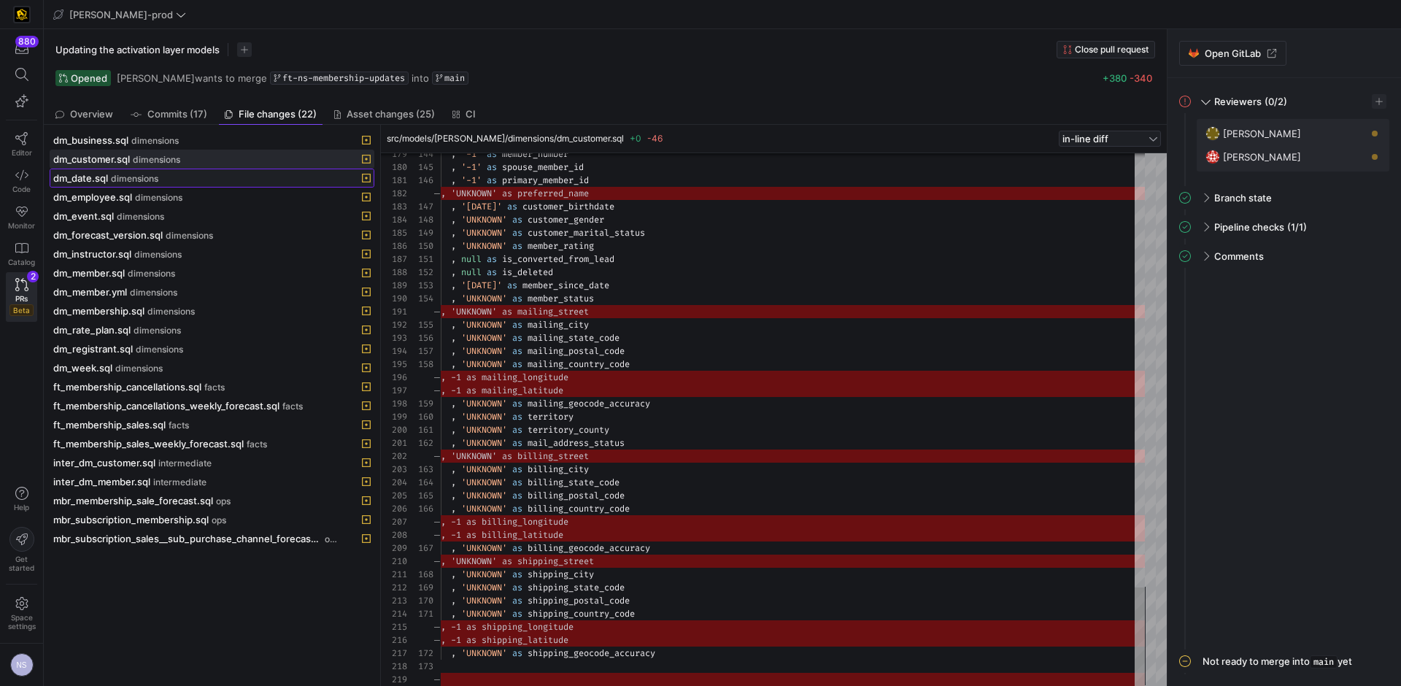
click at [117, 177] on span "dimensions" at bounding box center [134, 179] width 47 height 10
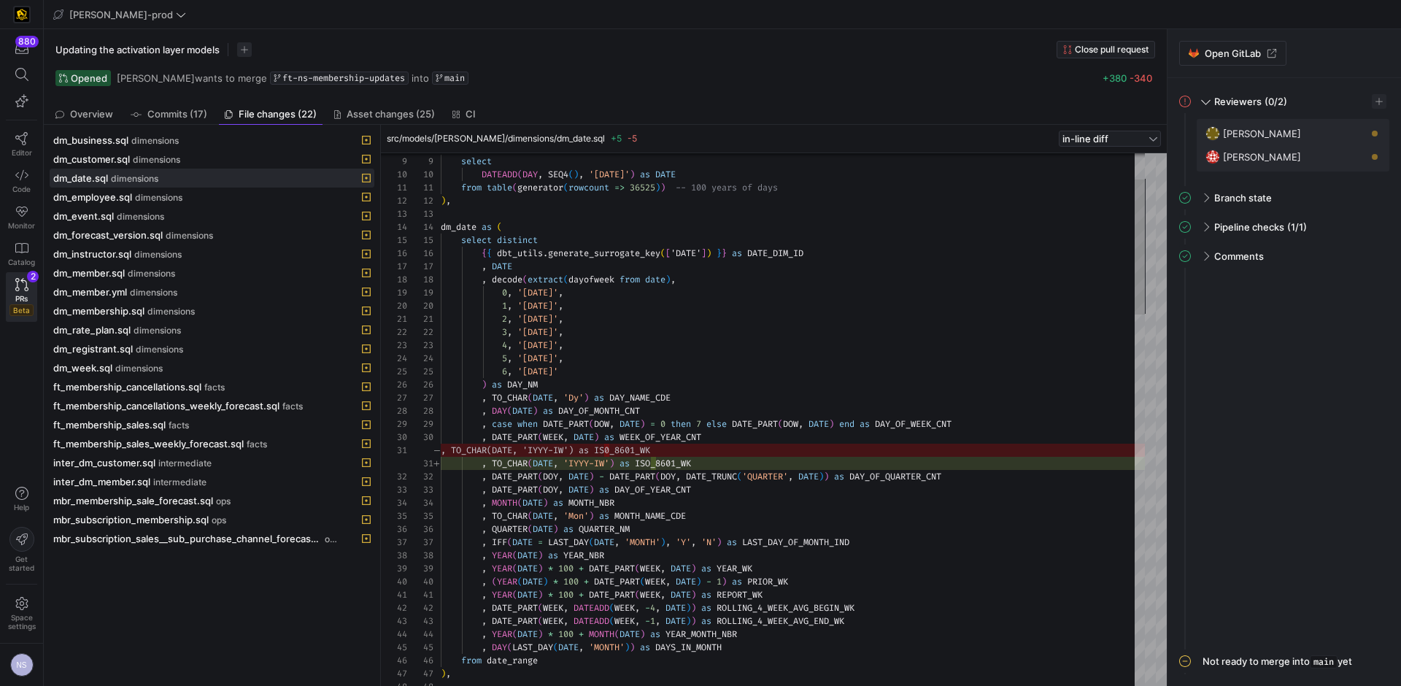
type textarea ", TO_CHAR(DATE, 'IYYY-IW') as ISO_8601_WK , DATE_PART(DOY, DATE) - DATE_PART(DO…"
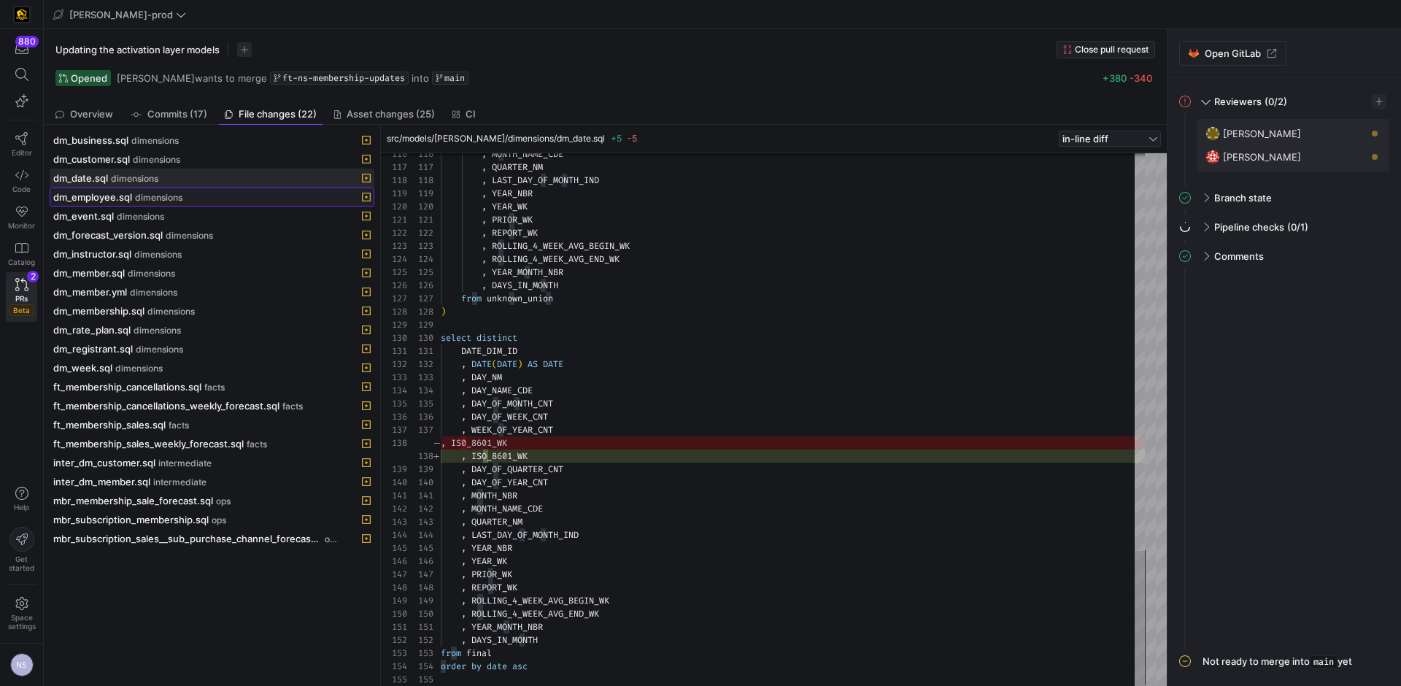
click at [162, 191] on div "dm_employee.sql dimensions" at bounding box center [195, 197] width 285 height 12
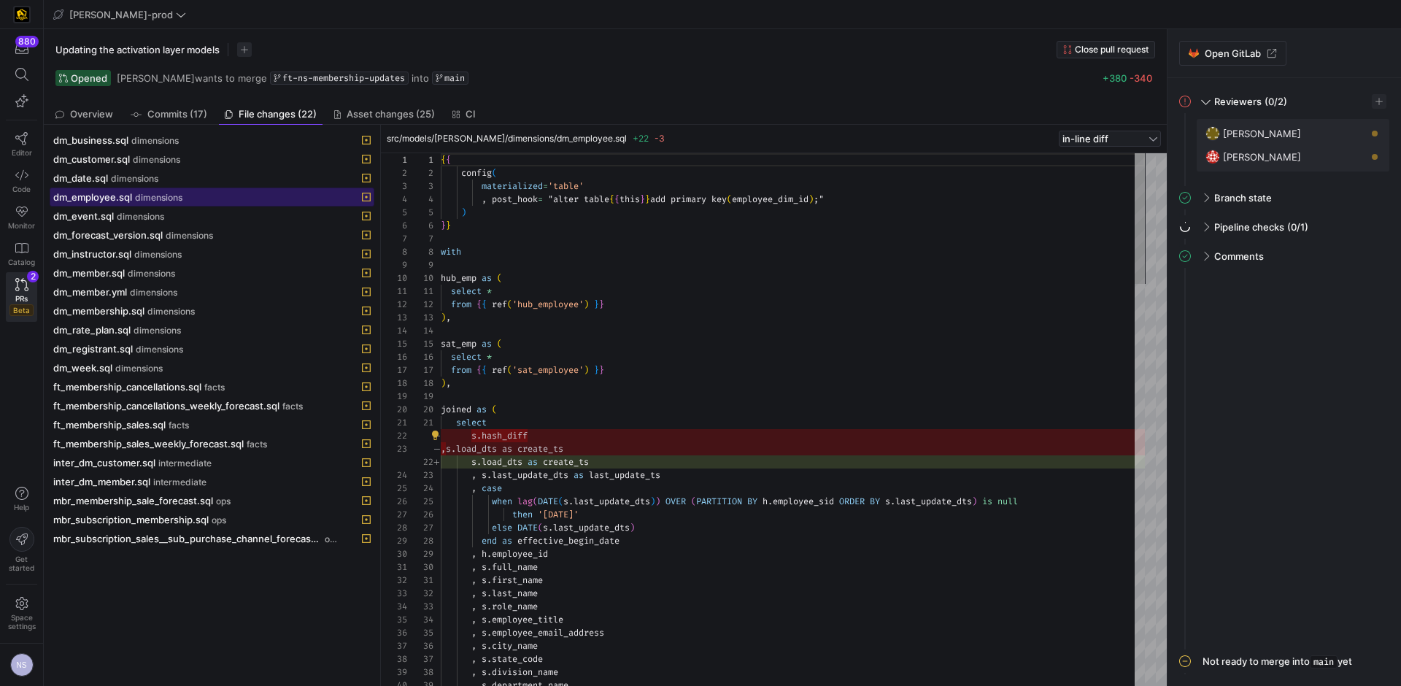
scroll to position [131, 0]
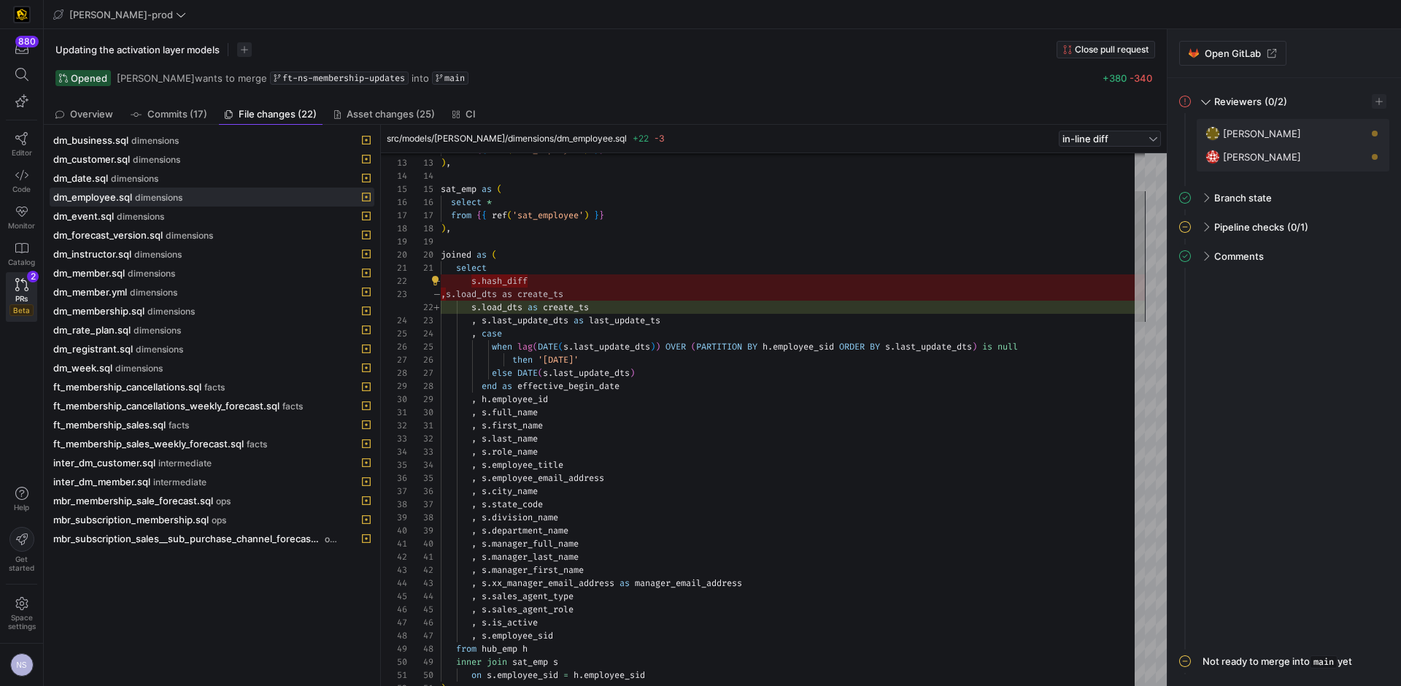
drag, startPoint x: 546, startPoint y: 277, endPoint x: 474, endPoint y: 277, distance: 71.5
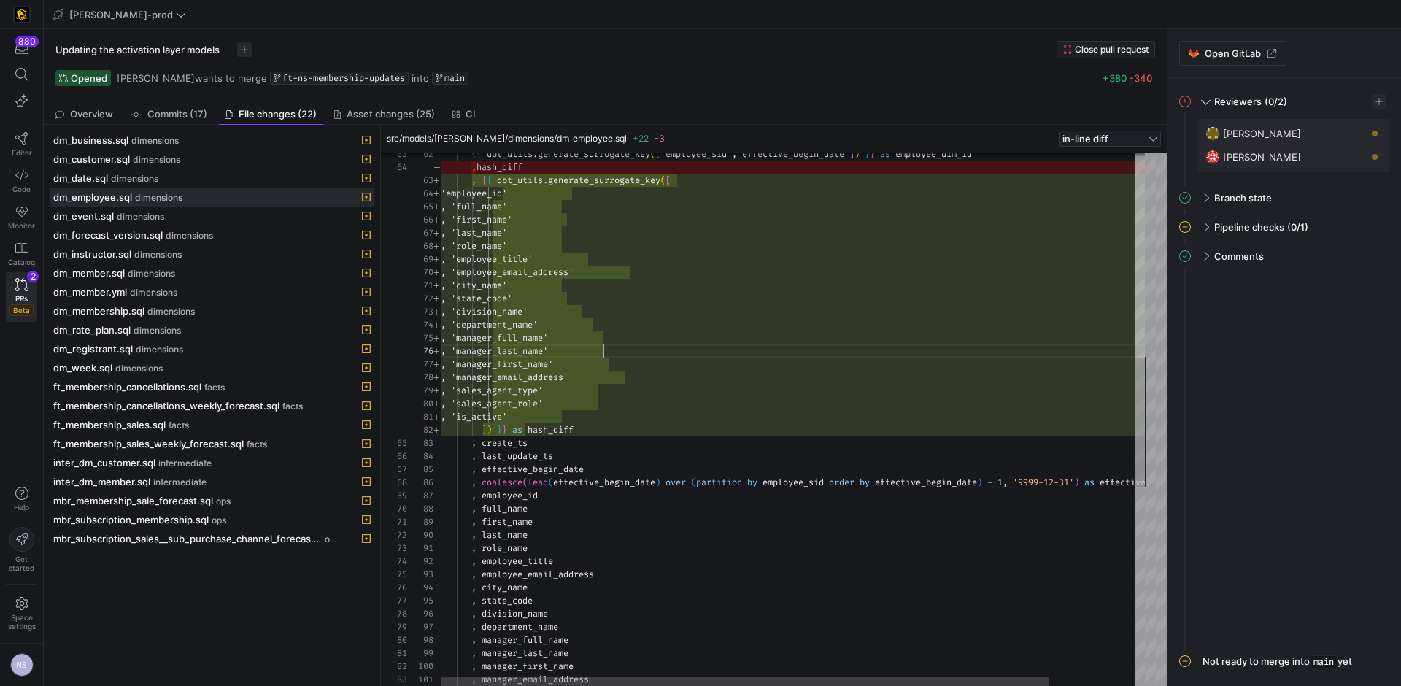
scroll to position [66, 163]
click at [605, 348] on div "{ { dbt_utils . generate_surrogate_key ( [ 'employee_sid','effective_begin_date…" at bounding box center [842, 408] width 803 height 2176
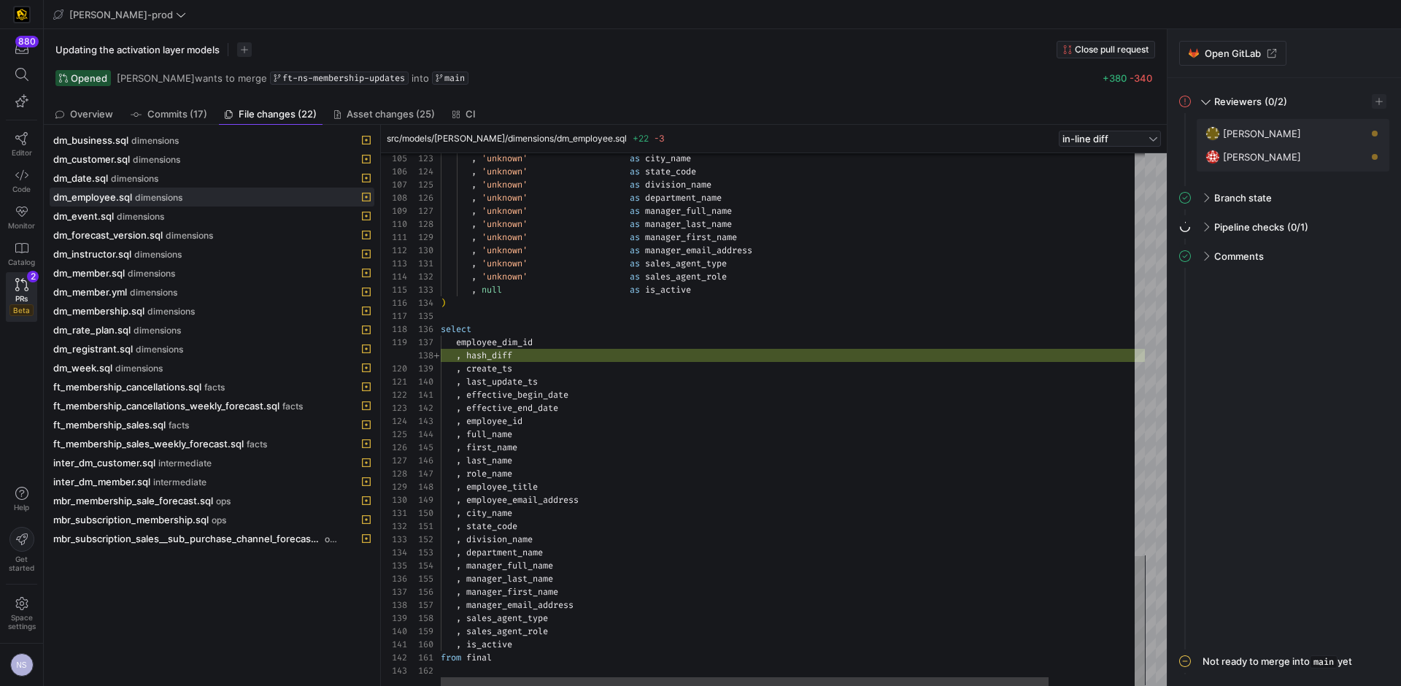
type textarea ", 'unknown' as sales_agent_type , 'unknown' as sales_agent_role , null as is_ac…"
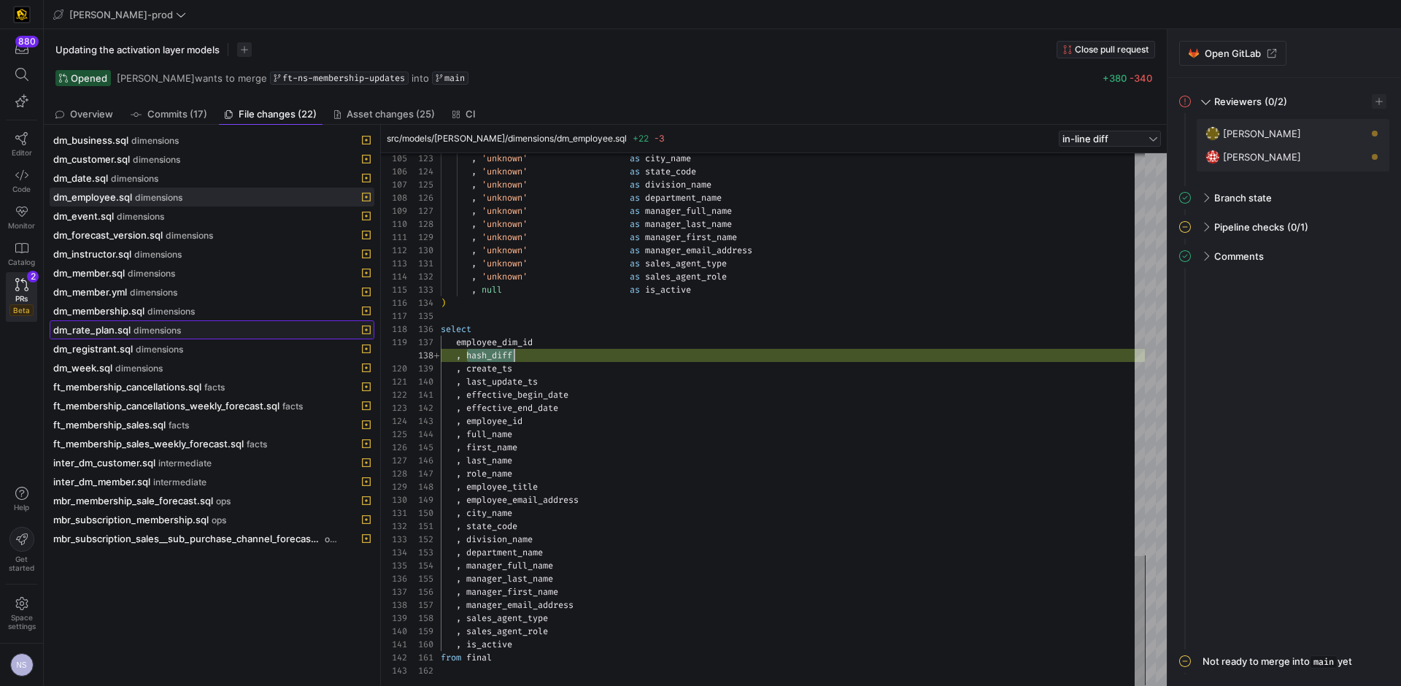
click at [129, 322] on span at bounding box center [211, 330] width 323 height 18
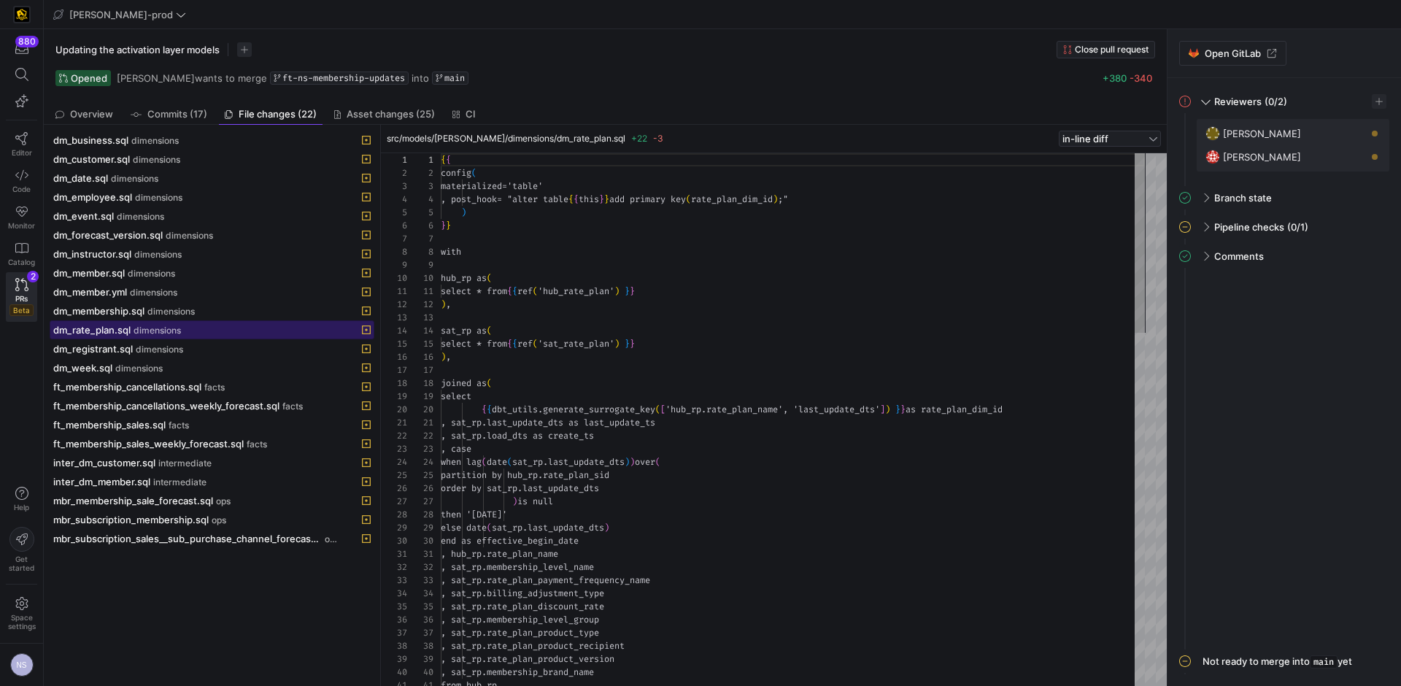
scroll to position [131, 0]
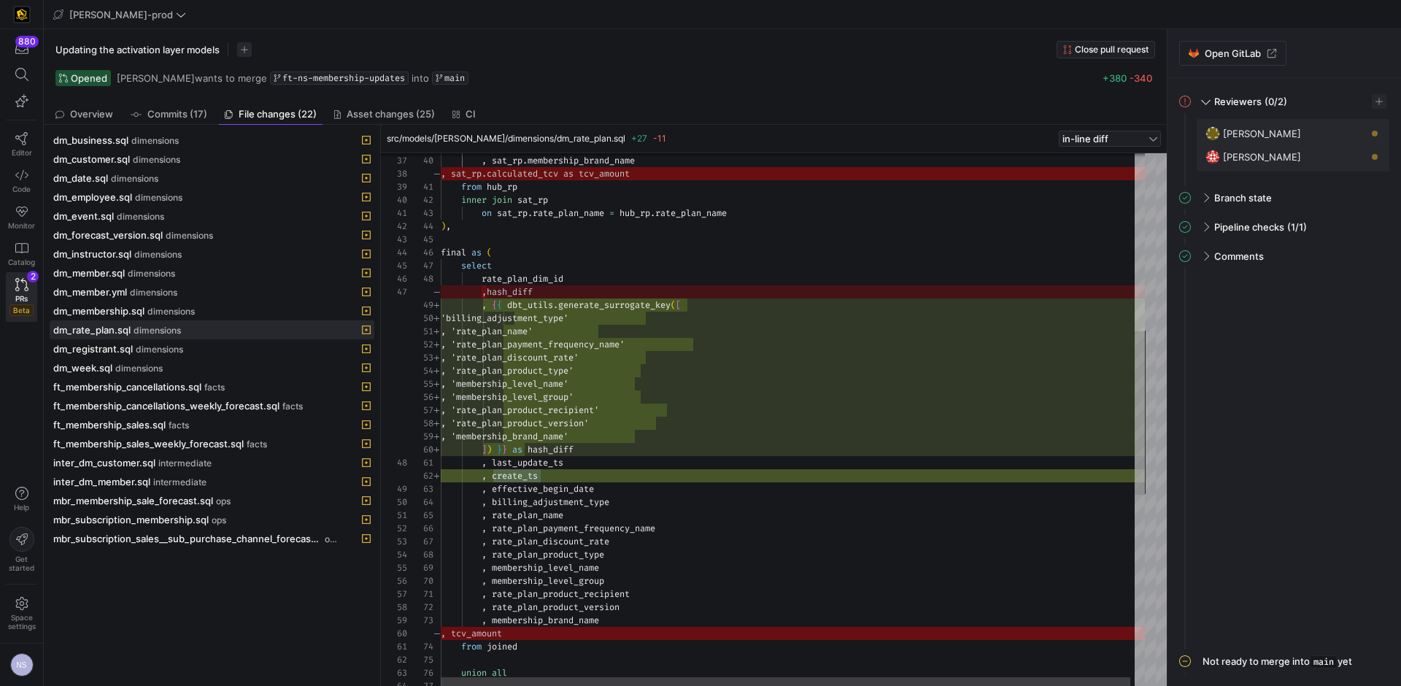
type textarea ", 'rate_plan_name' , 'rate_plan_payment_frequency_name' , 'rate_plan_discount_r…"
click at [707, 361] on div ", sat_rp . rate_plan_product_version , sat_rp . membership_brand_name from hub_…" at bounding box center [795, 440] width 708 height 1729
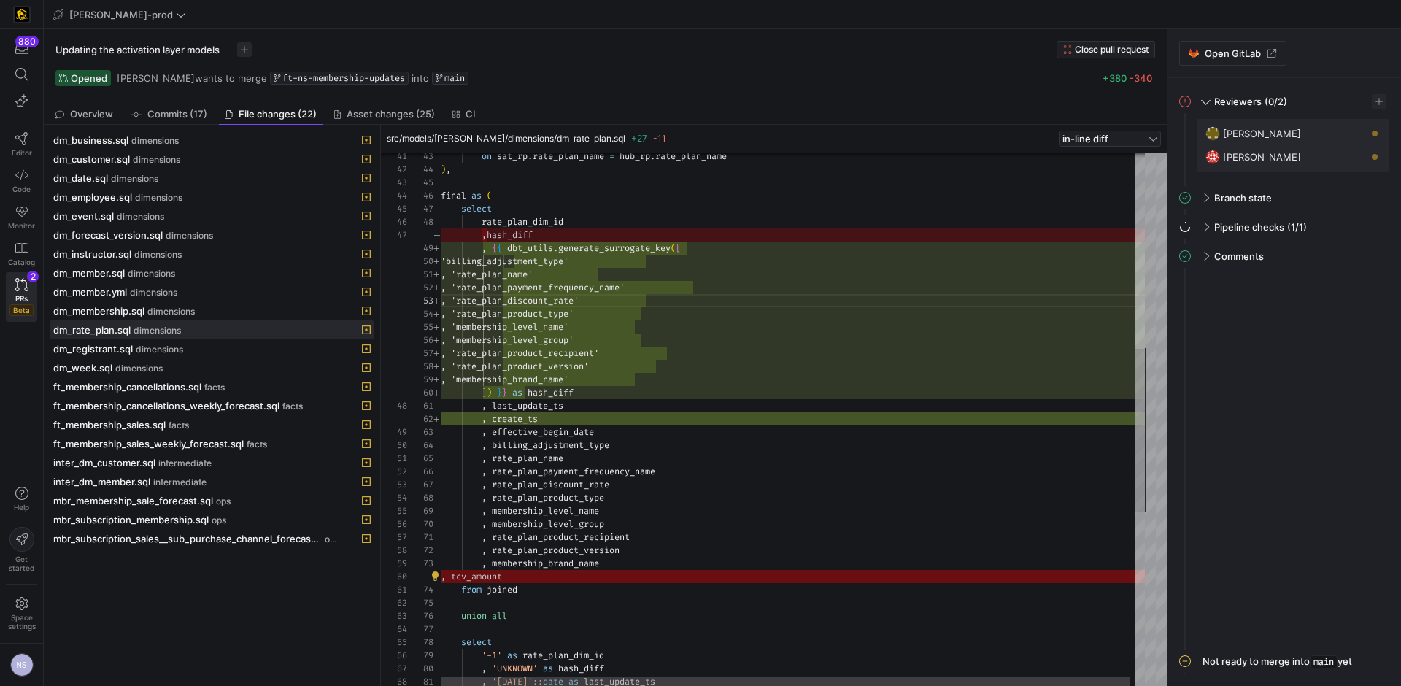
click at [570, 574] on div "on sat_rp . rate_plan_name = hub_rp . rate_plan_name ) , final as ( select rate…" at bounding box center [795, 383] width 708 height 1729
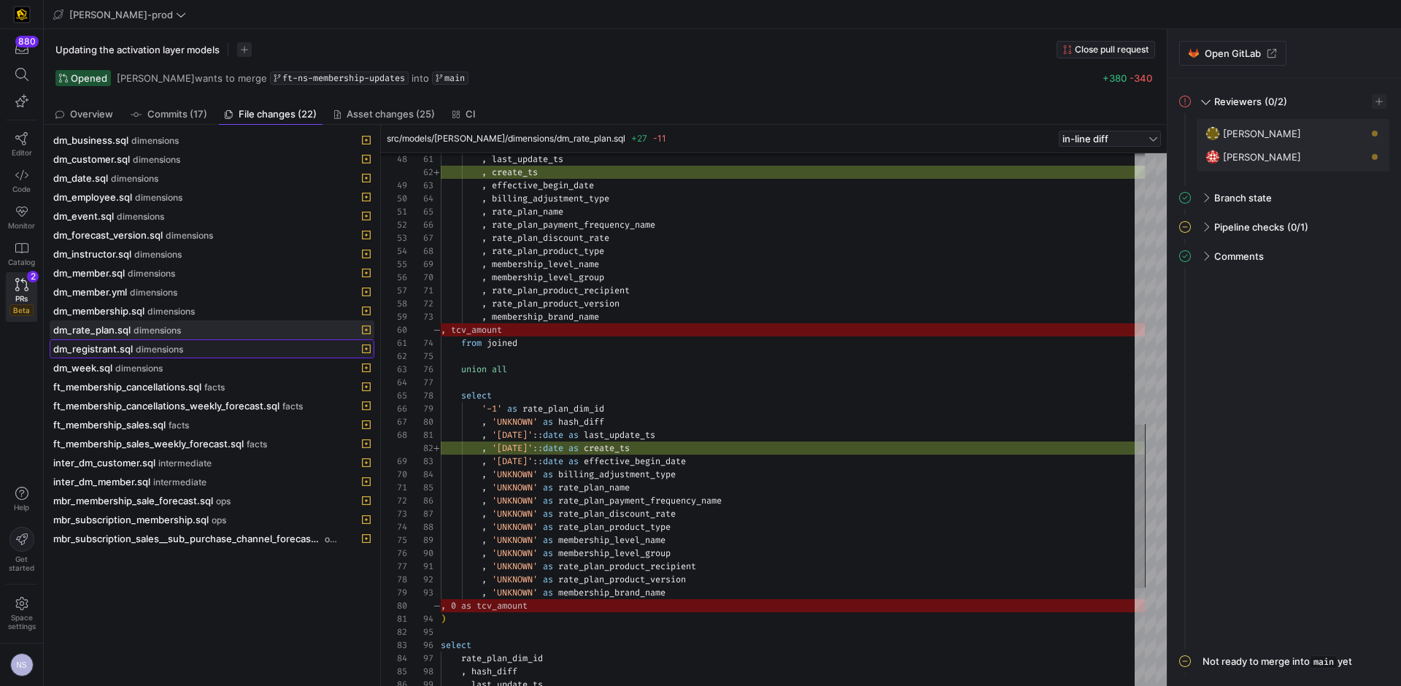
click at [123, 346] on span "dm_registrant.sql" at bounding box center [93, 349] width 80 height 12
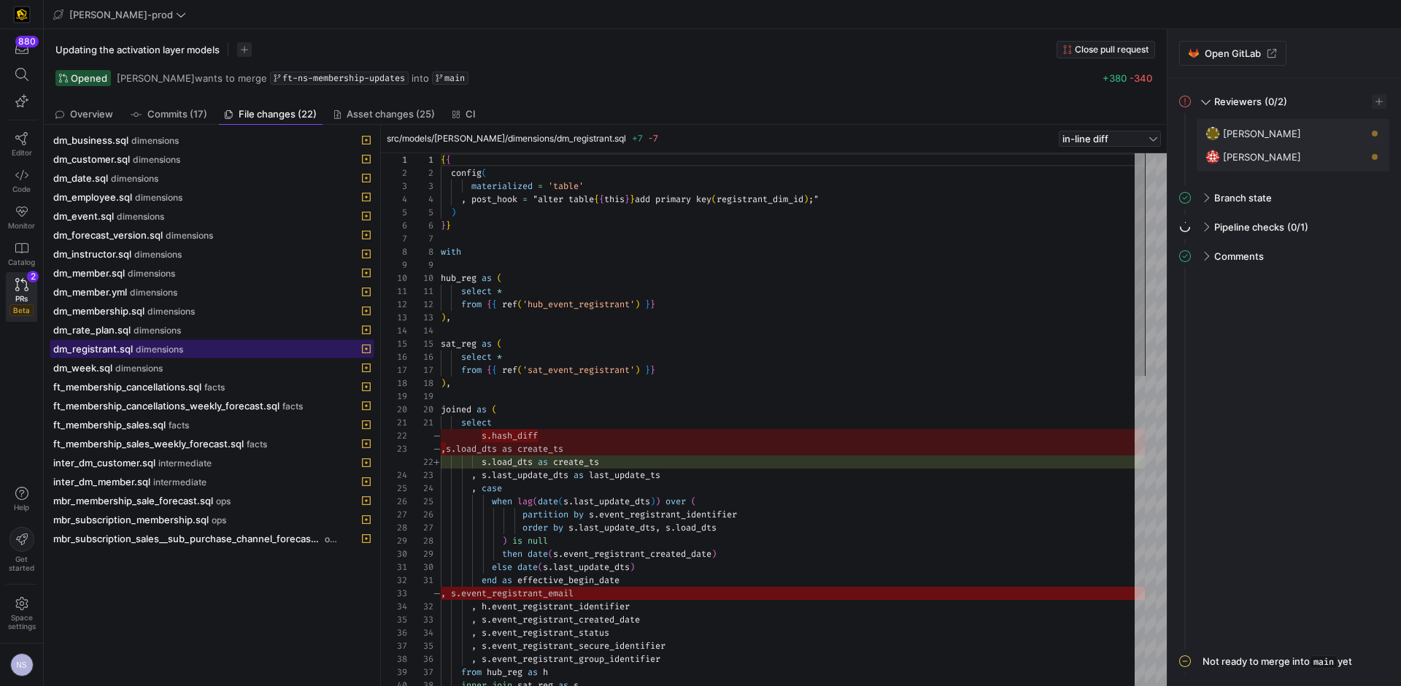
scroll to position [131, 0]
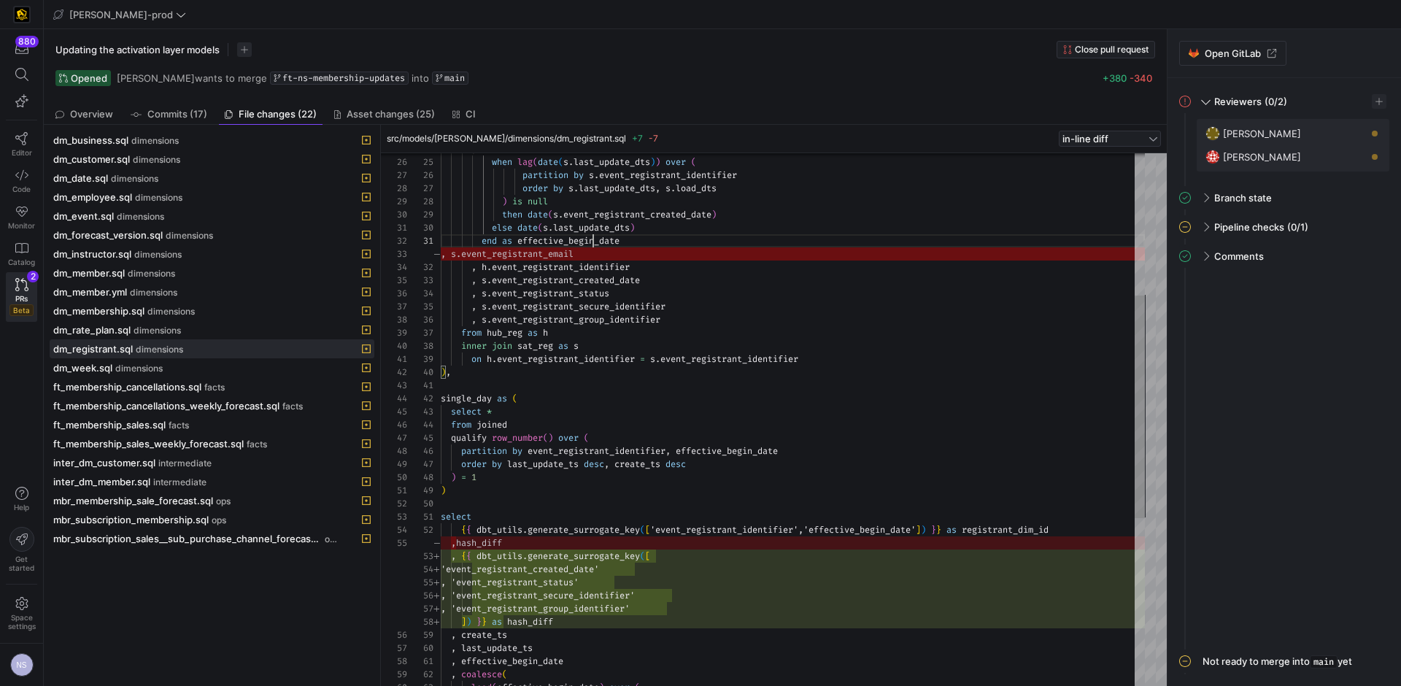
click at [595, 247] on div ", case when lag ( date ( s . last_update_dts ) ) over ( partition by s . event_…" at bounding box center [793, 451] width 704 height 1274
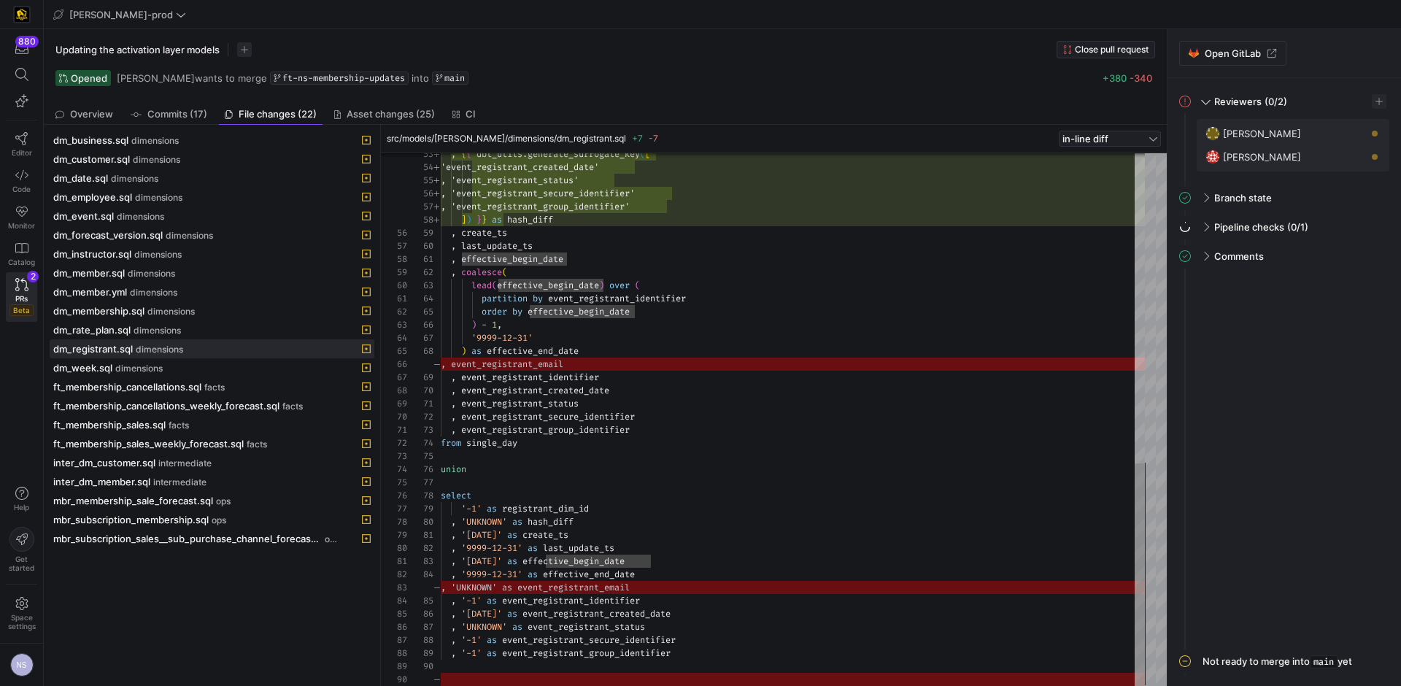
type textarea ", '[DATE]' as create_ts , '9999-12-31' as last_update_ts , '[DATE]' as effectiv…"
click at [722, 645] on div ", { { dbt_utils . generate_surrogate_key ( [ 'event_registrant_created_date' , …" at bounding box center [793, 49] width 704 height 1274
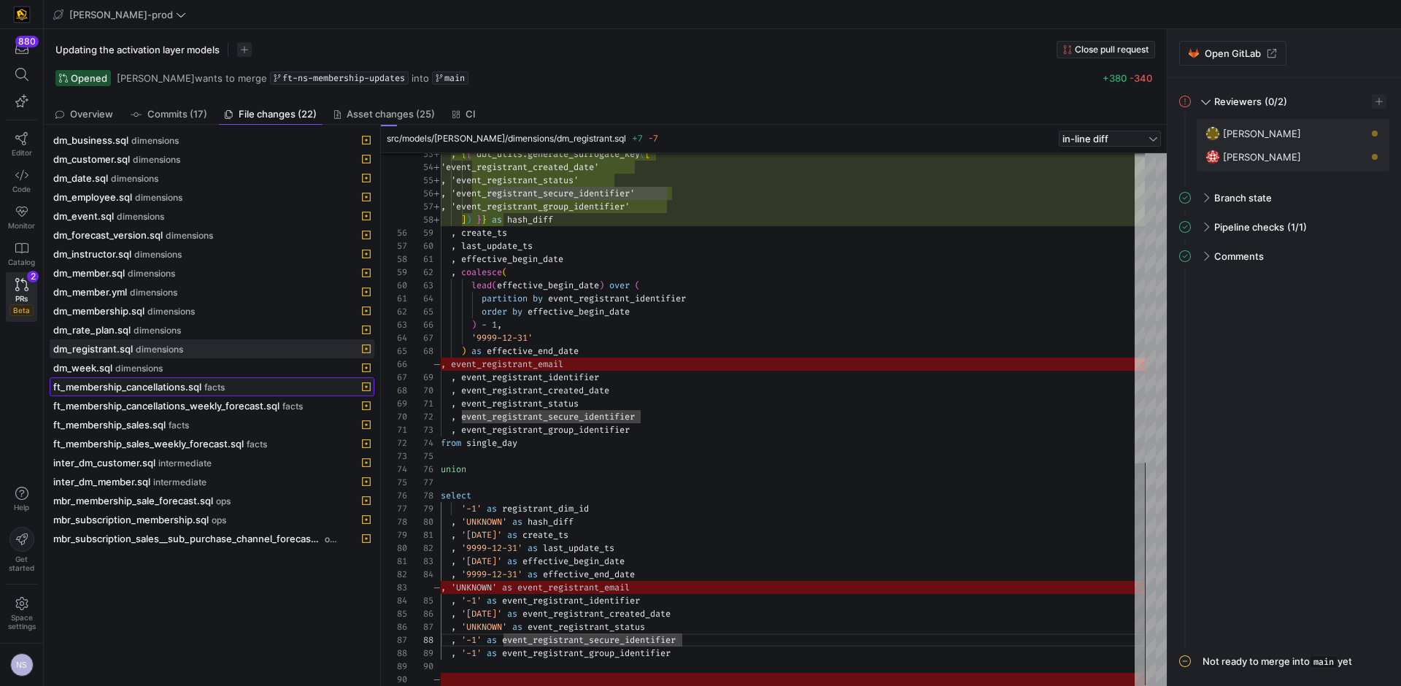
click at [209, 387] on span "facts" at bounding box center [214, 387] width 20 height 10
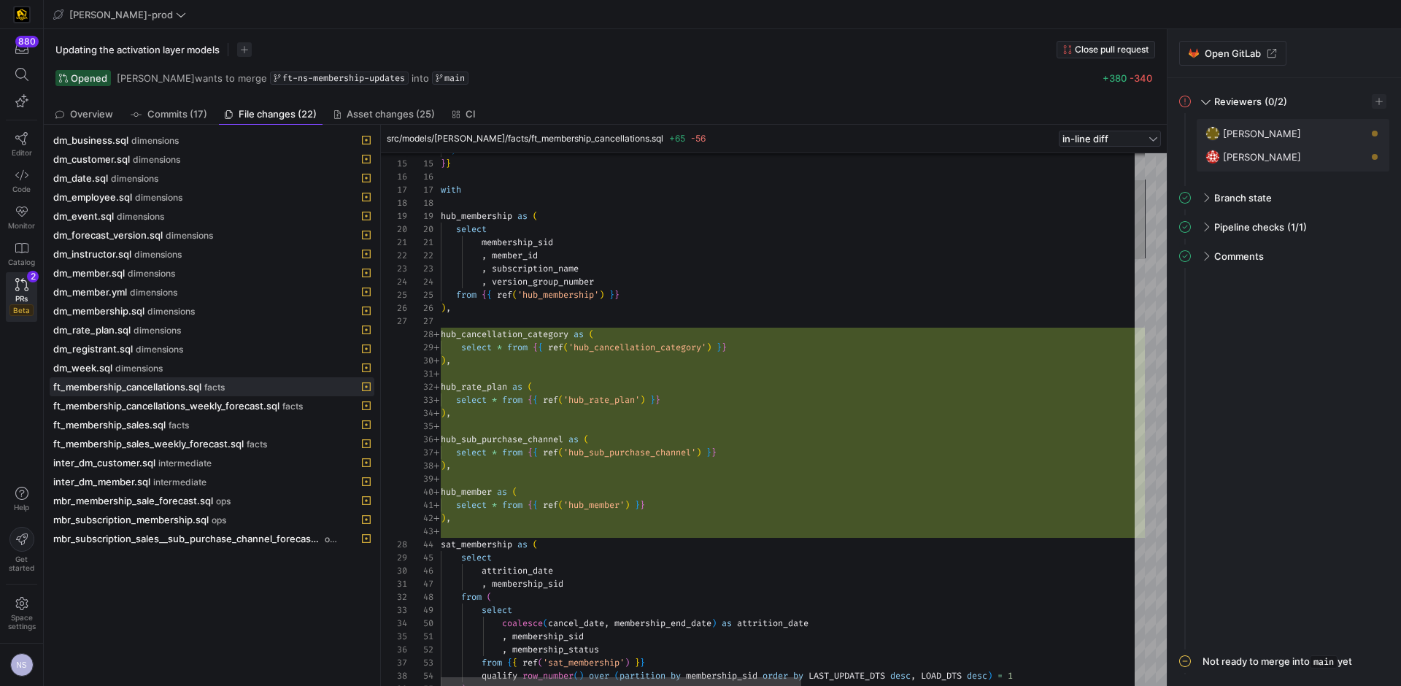
scroll to position [26, 226]
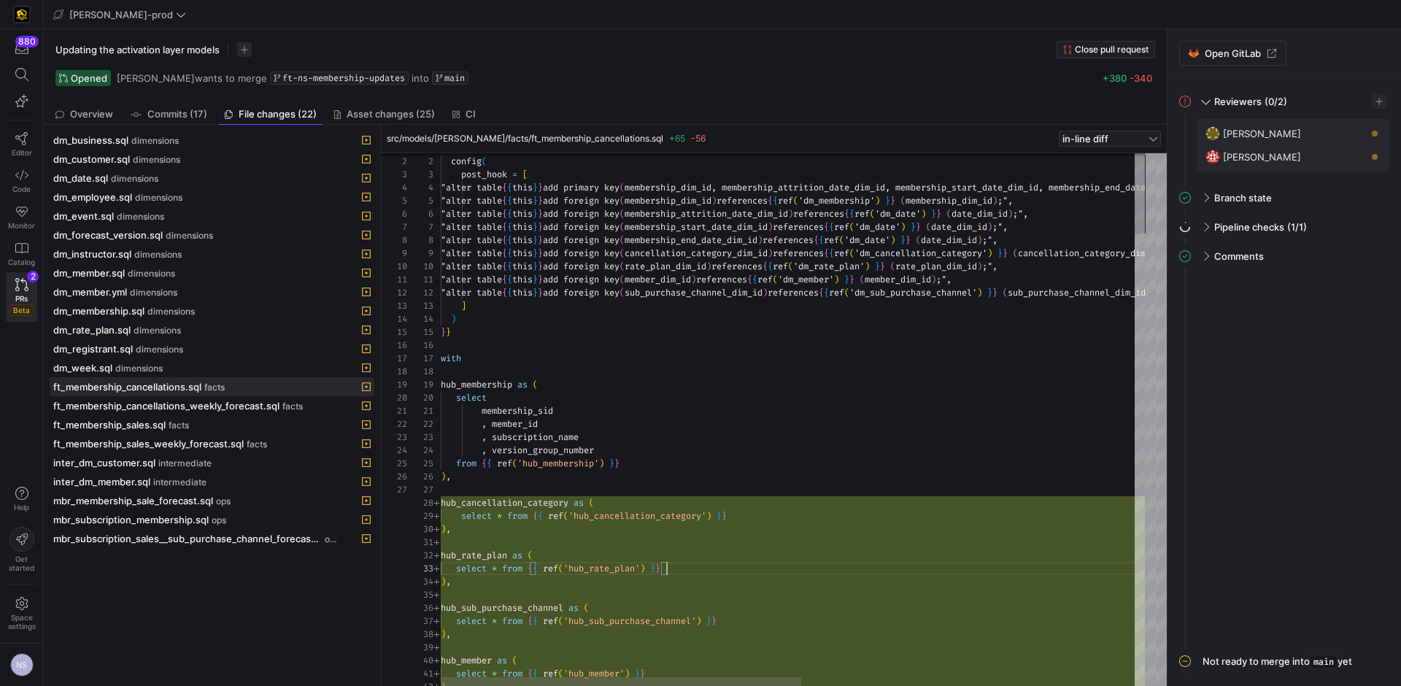
scroll to position [92, 0]
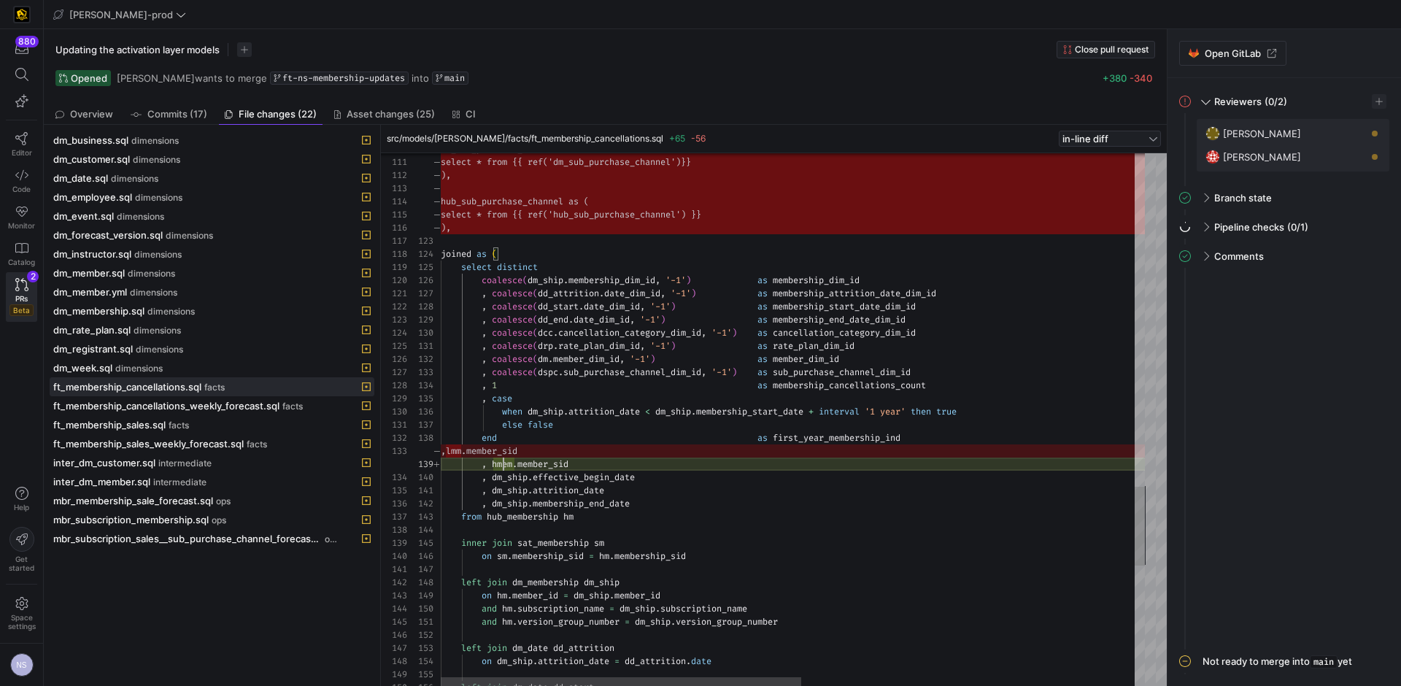
scroll to position [92, 74]
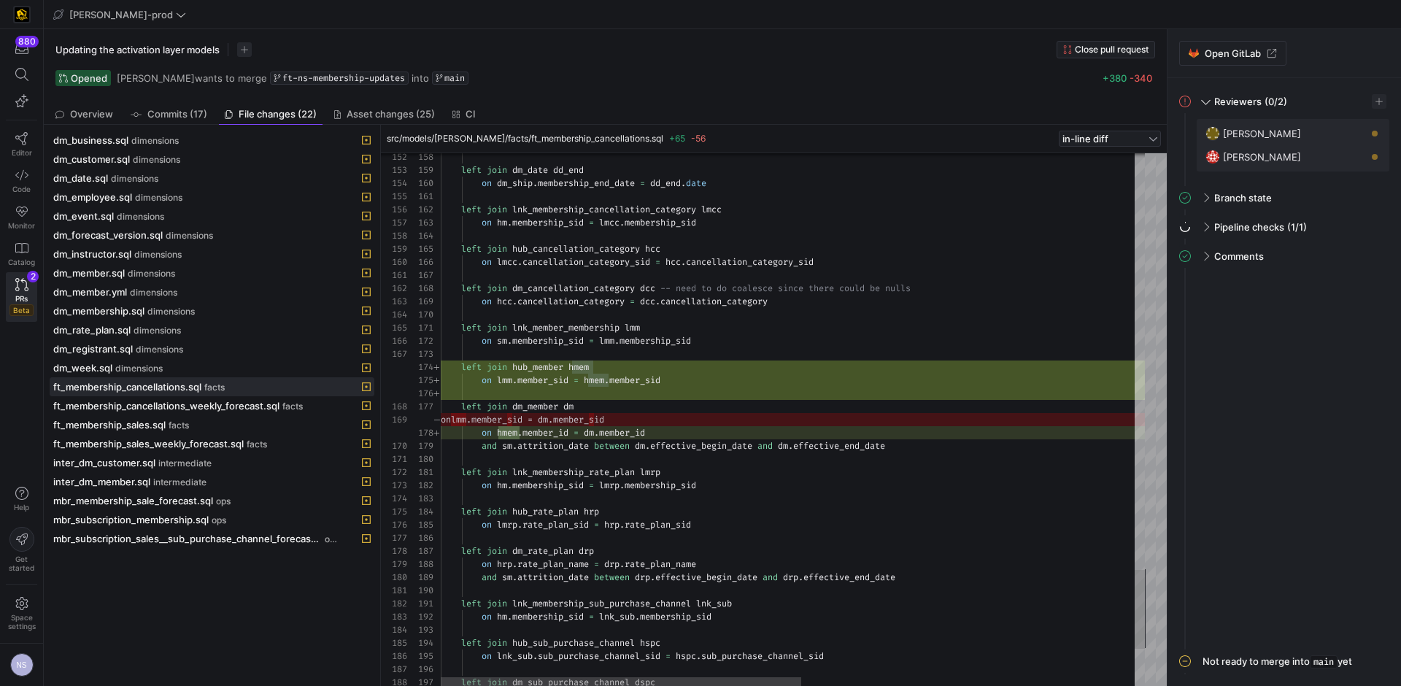
type textarea "left join lnk_member_membership lmm on sm.membership_sid = lmm.membership_sid l…"
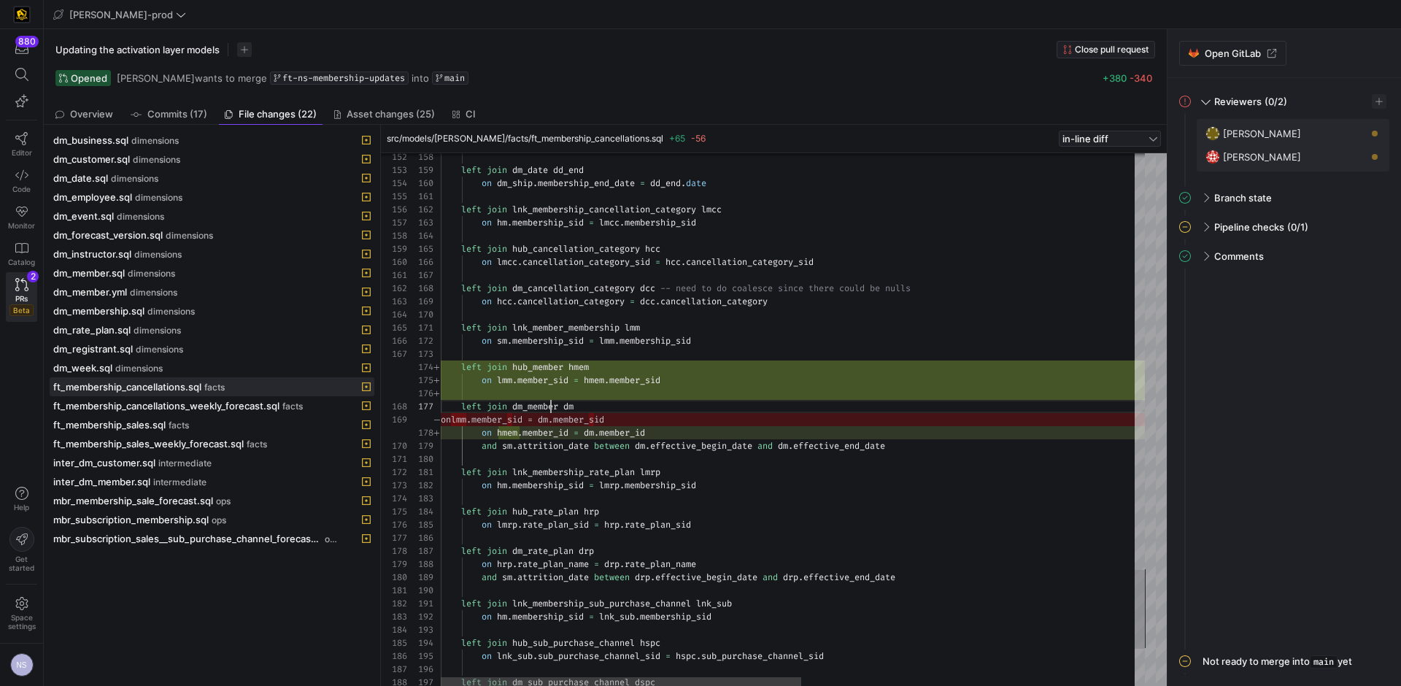
scroll to position [79, 121]
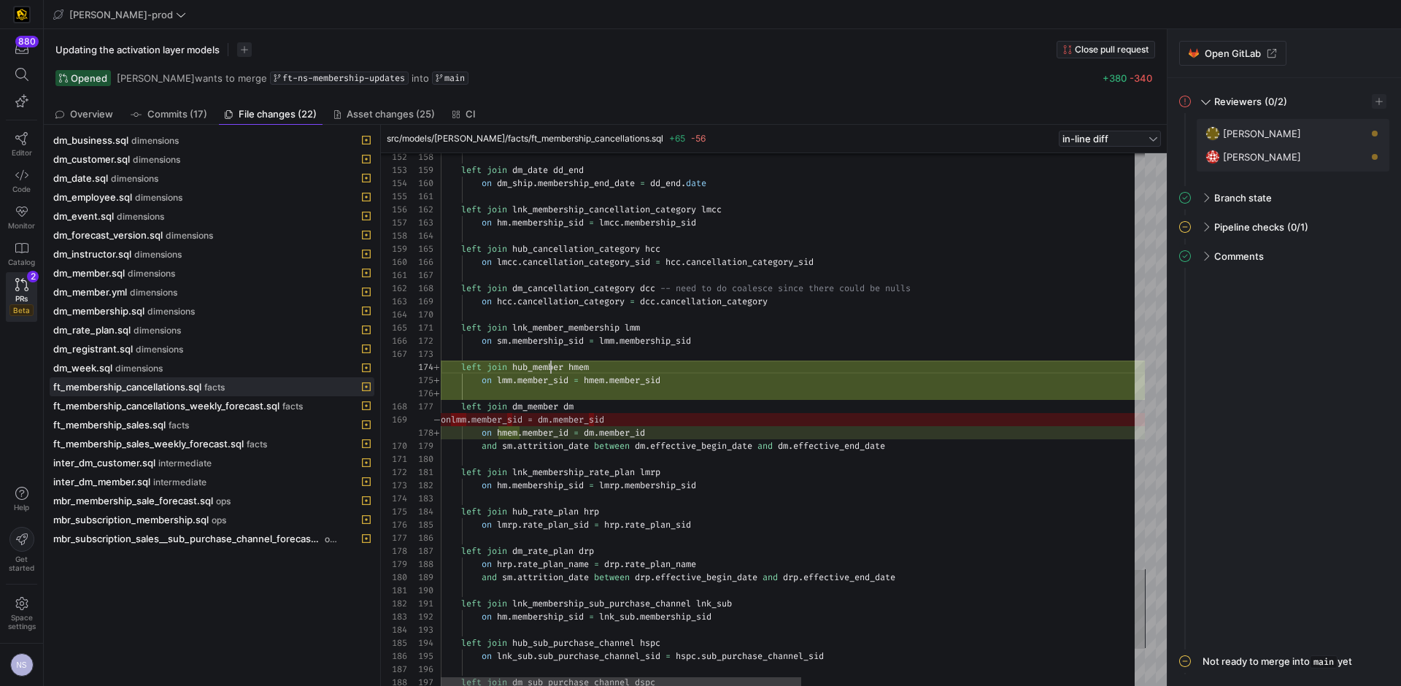
scroll to position [39, 126]
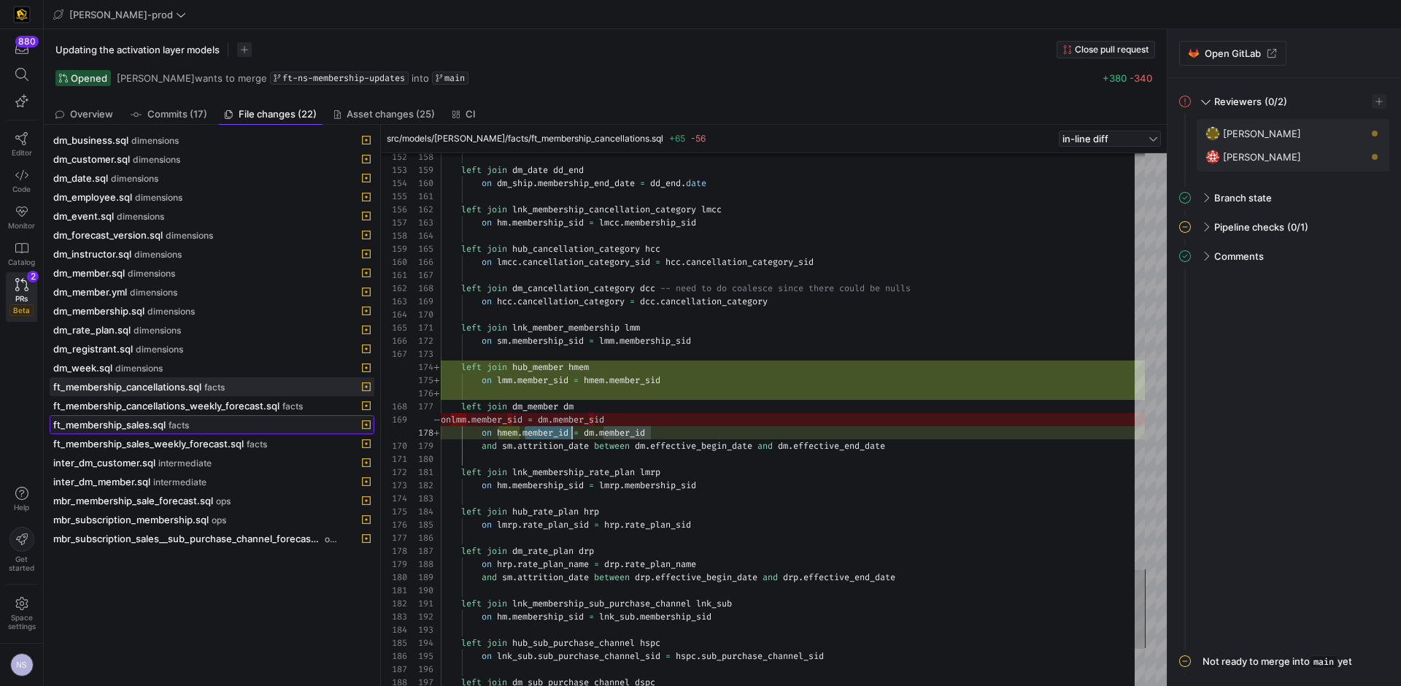
click at [166, 431] on span at bounding box center [211, 425] width 323 height 18
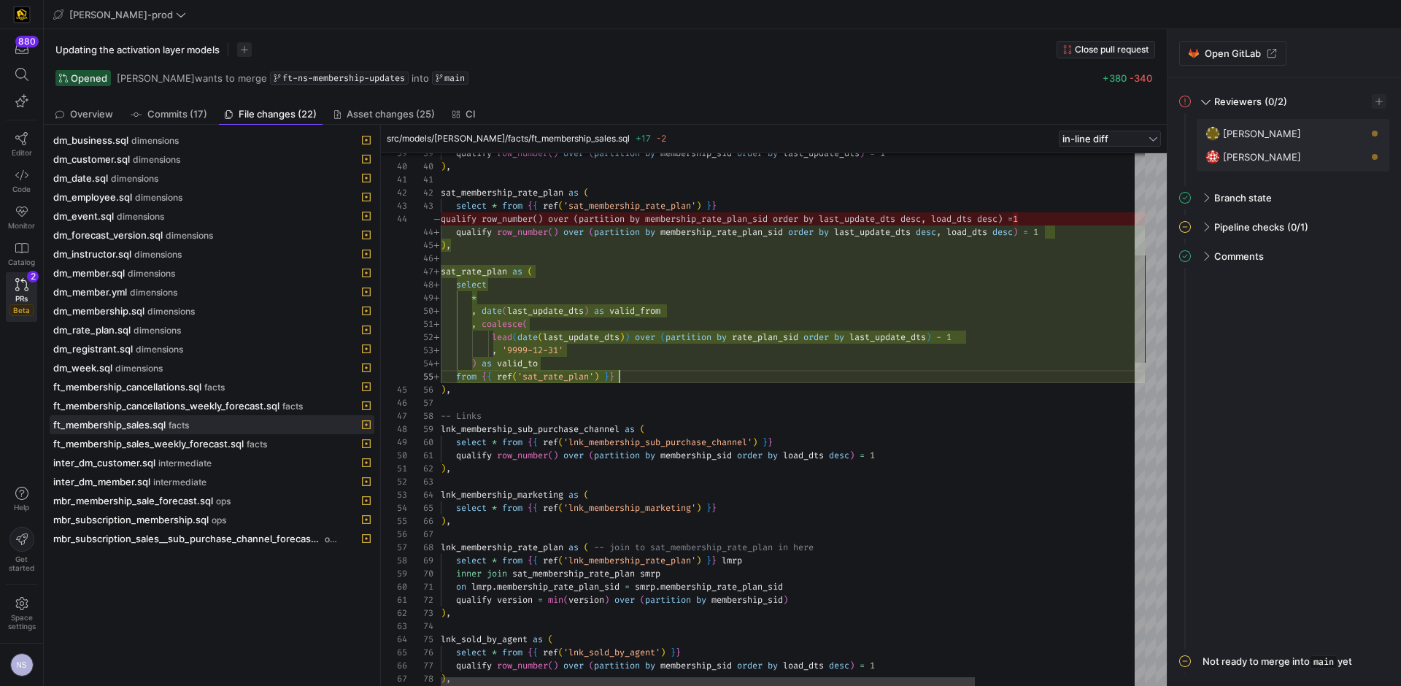
scroll to position [53, 179]
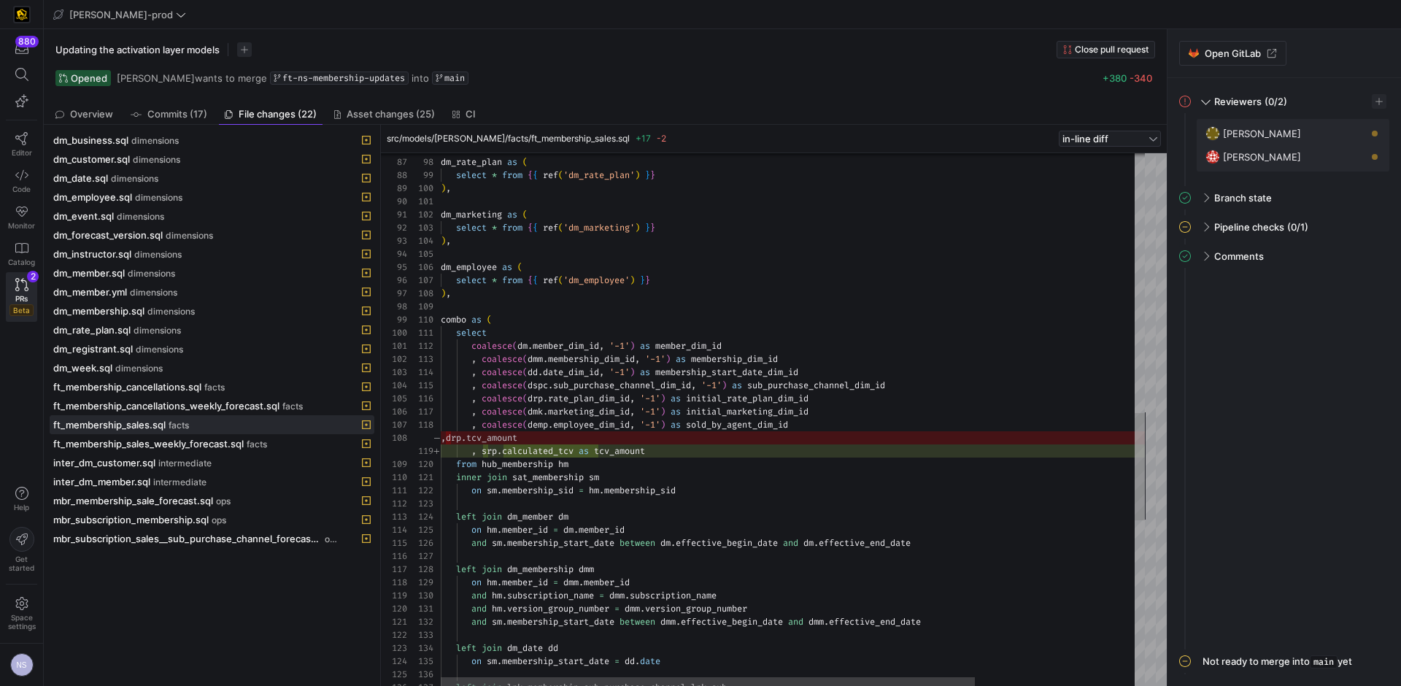
type textarea ") as member_dim_id , coalesce(dmm.membership_dim_id, '-1') as membership_dim_id…"
click at [710, 448] on div "dm_rate_plan as ( select * from { { ref ( 'dm_rate_plan' ) } } ) , dm_marketing…" at bounding box center [897, 185] width 913 height 2635
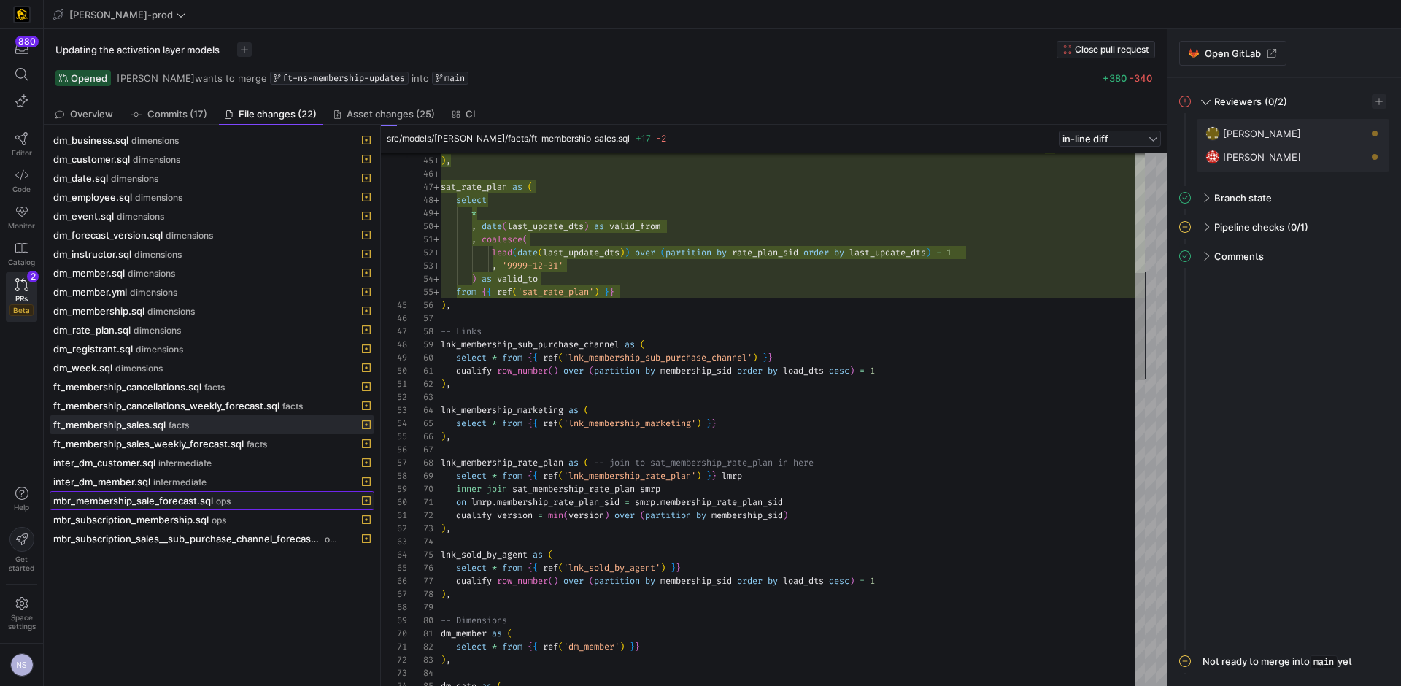
click at [209, 499] on span "mbr_membership_sale_forecast.sql" at bounding box center [133, 501] width 160 height 12
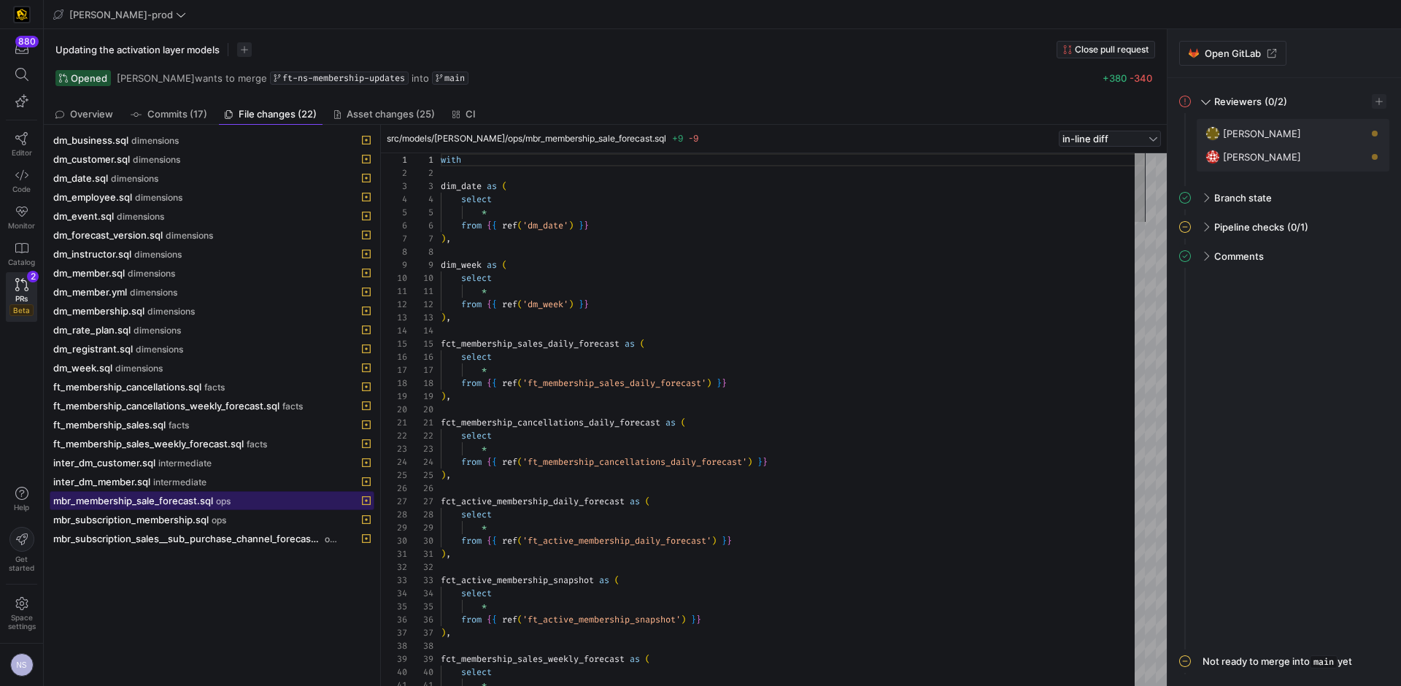
scroll to position [131, 0]
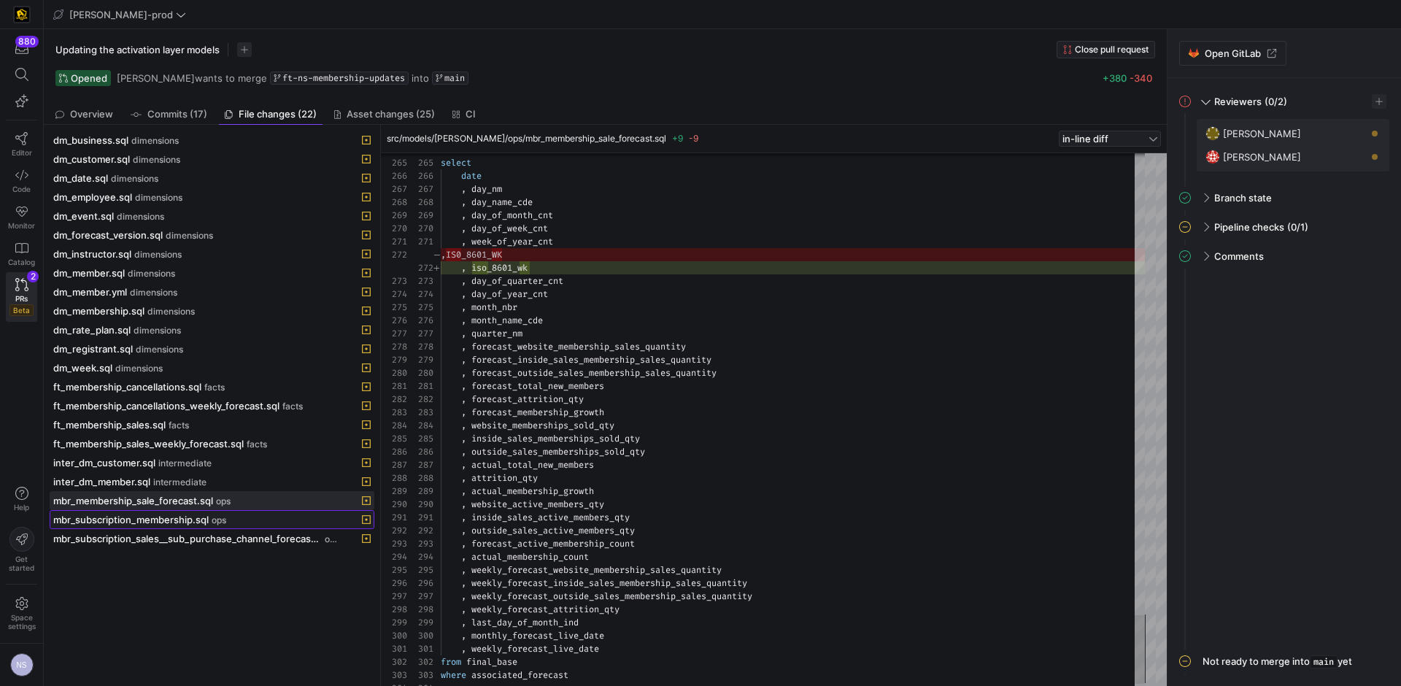
click at [177, 525] on span "mbr_subscription_membership.sql" at bounding box center [130, 520] width 155 height 12
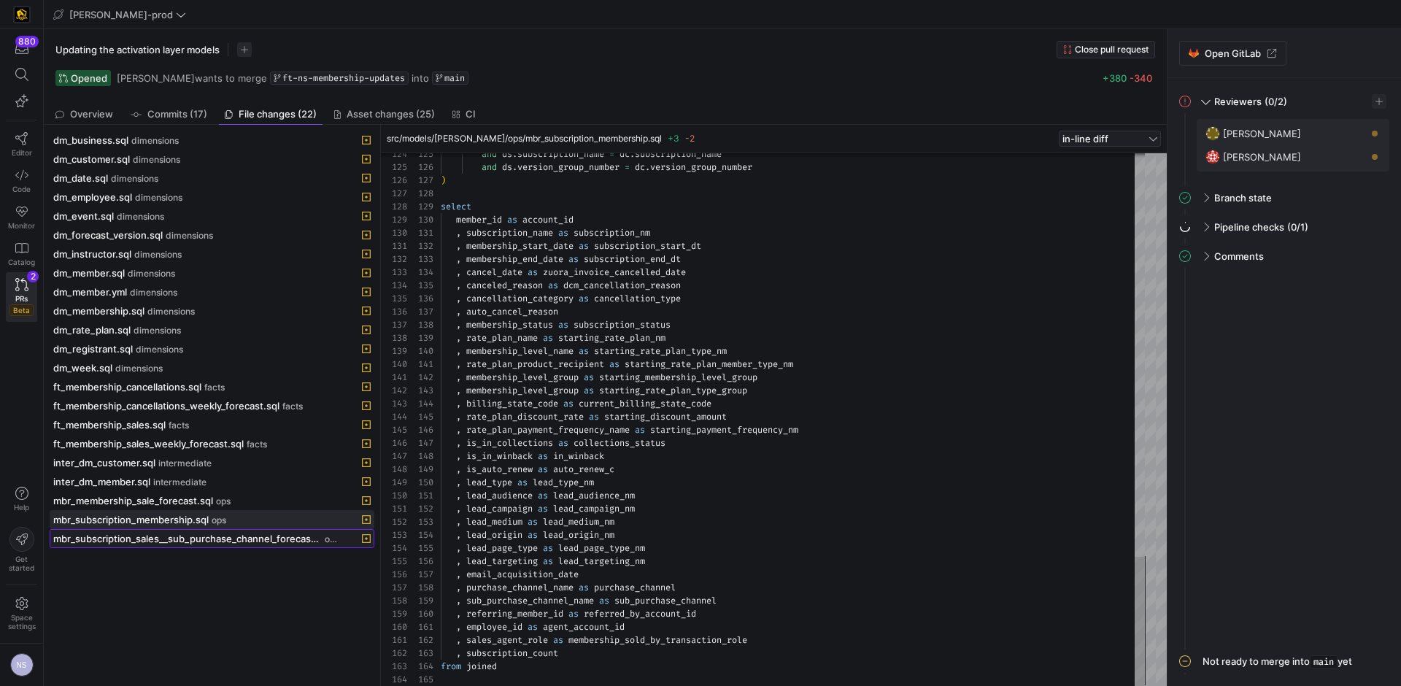
click at [159, 539] on span "mbr_subscription_sales__sub_purchase_channel_forecast.sql" at bounding box center [187, 539] width 268 height 12
